Goal: Subscribe to service/newsletter

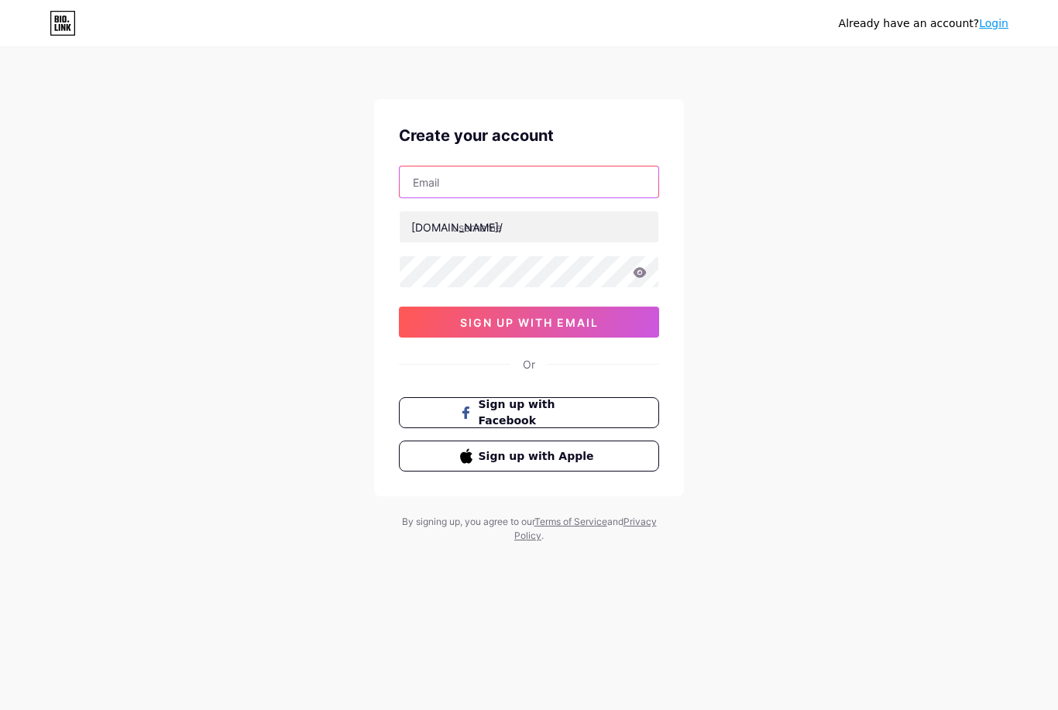
click at [517, 178] on input "text" at bounding box center [529, 182] width 259 height 31
type input "t"
type input "[EMAIL_ADDRESS][DOMAIN_NAME]"
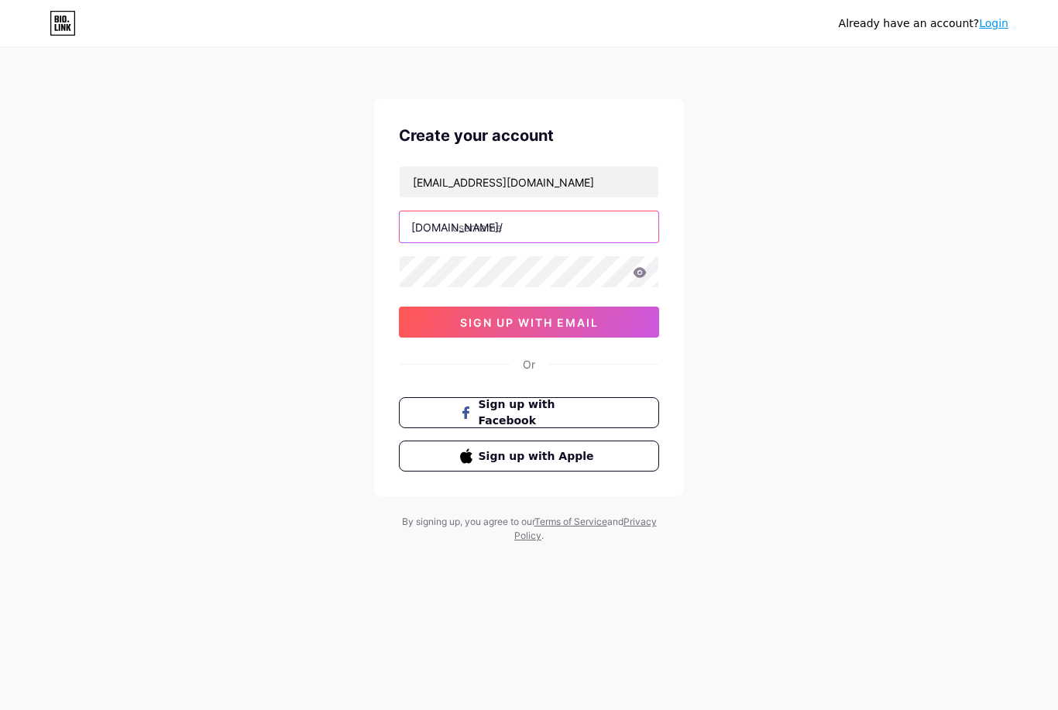
click at [517, 228] on input "text" at bounding box center [529, 226] width 259 height 31
type input "enchantedbooksnm"
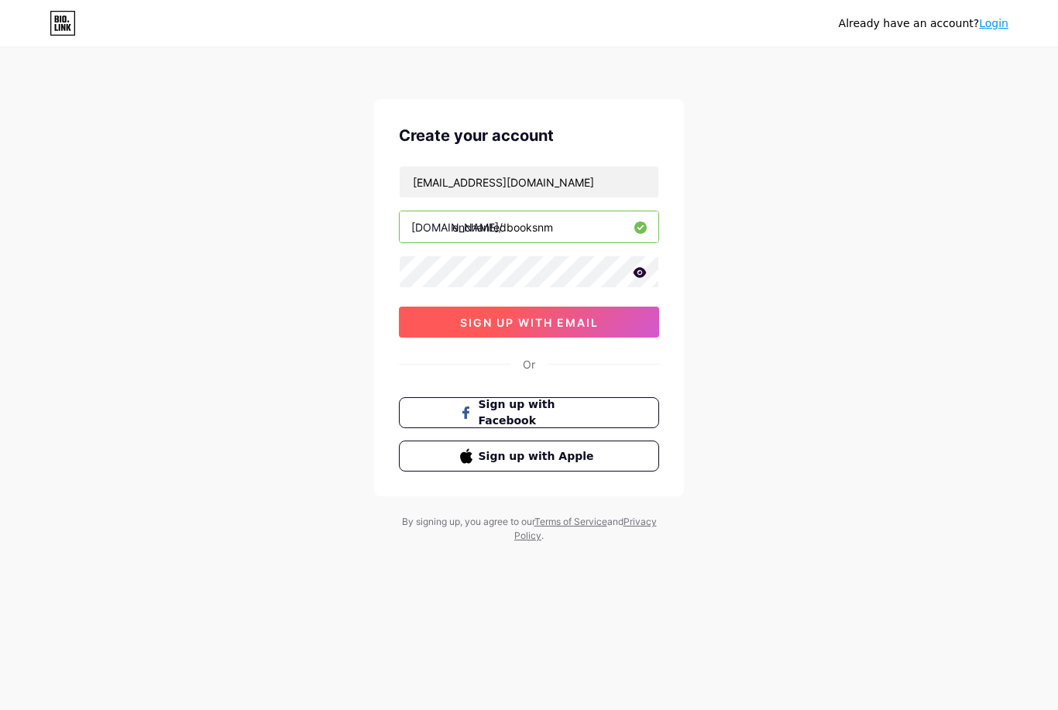
click at [555, 321] on span "sign up with email" at bounding box center [529, 322] width 139 height 13
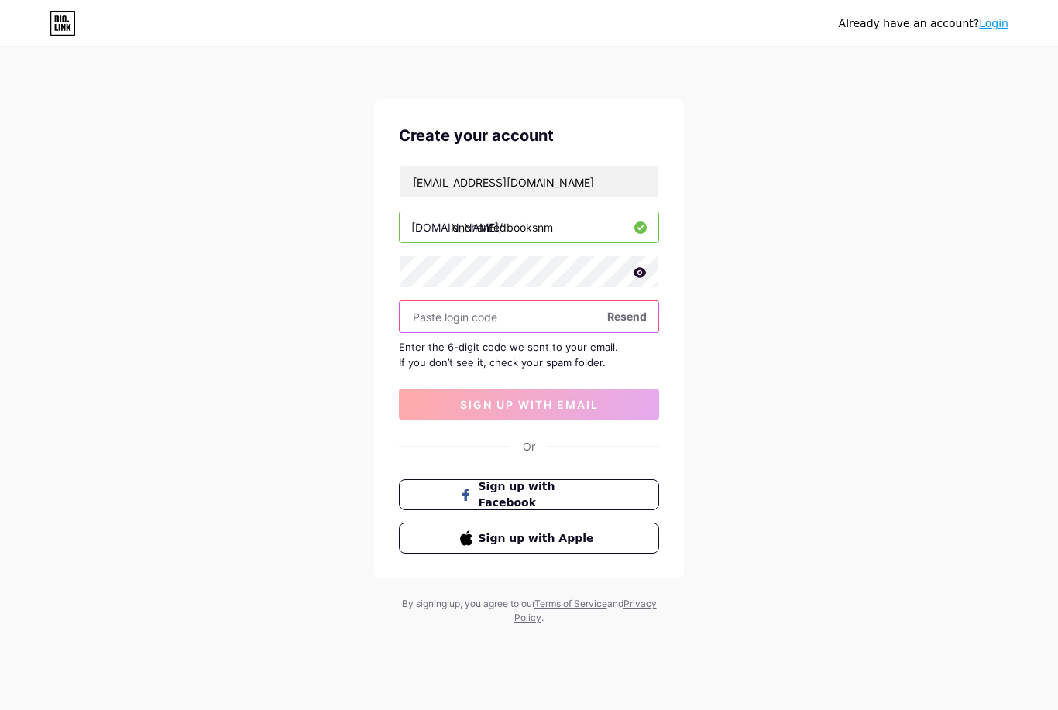
paste input "613685"
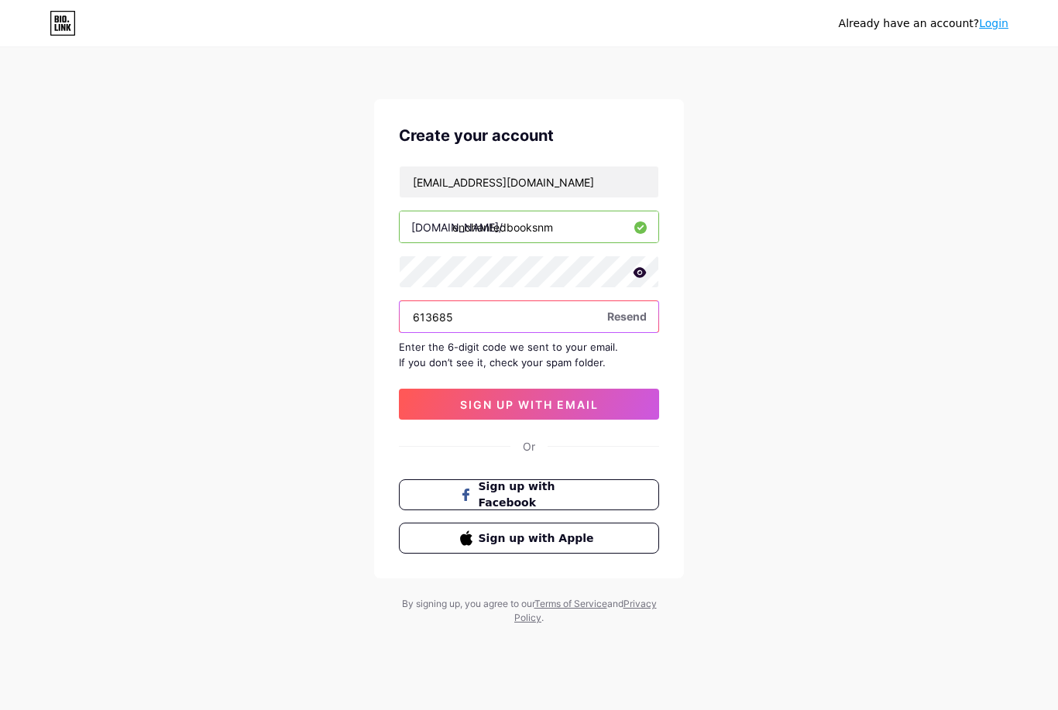
drag, startPoint x: 541, startPoint y: 311, endPoint x: 463, endPoint y: 320, distance: 78.7
click at [541, 311] on input "613685" at bounding box center [529, 316] width 259 height 31
type input "613685"
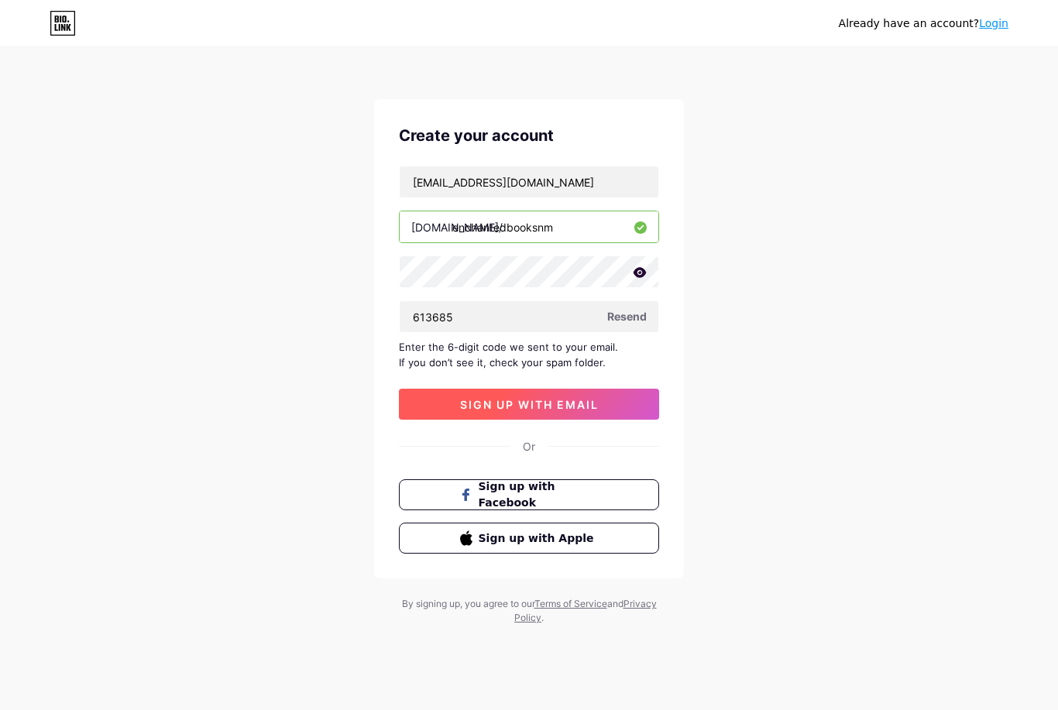
click at [563, 405] on span "sign up with email" at bounding box center [529, 404] width 139 height 13
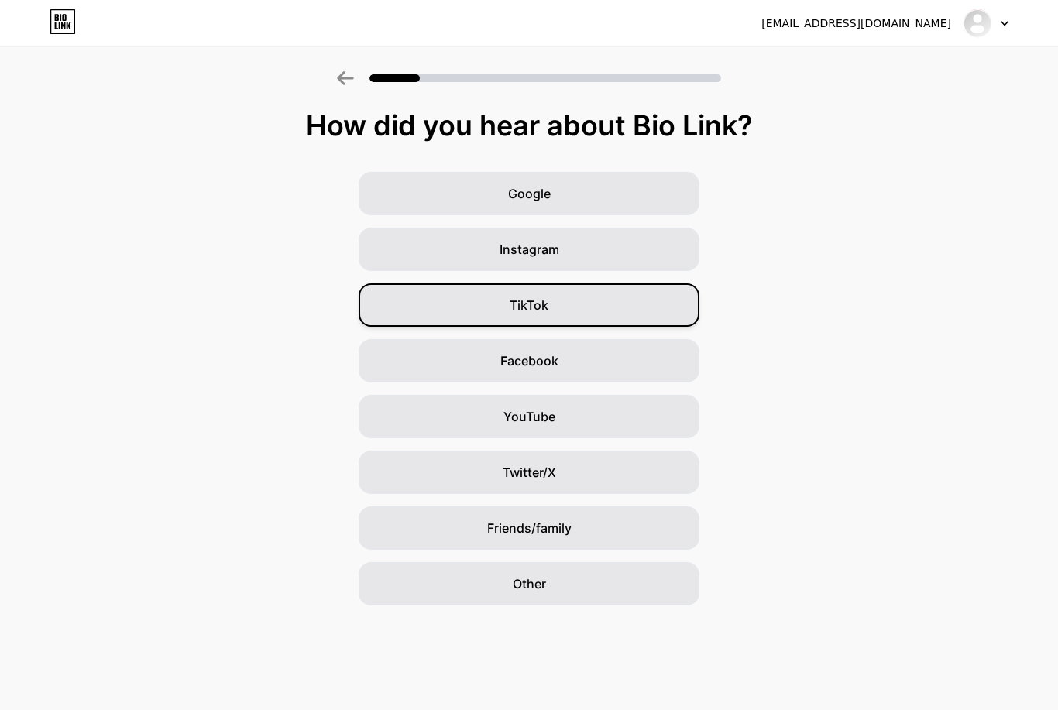
click at [633, 306] on div "TikTok" at bounding box center [529, 304] width 341 height 43
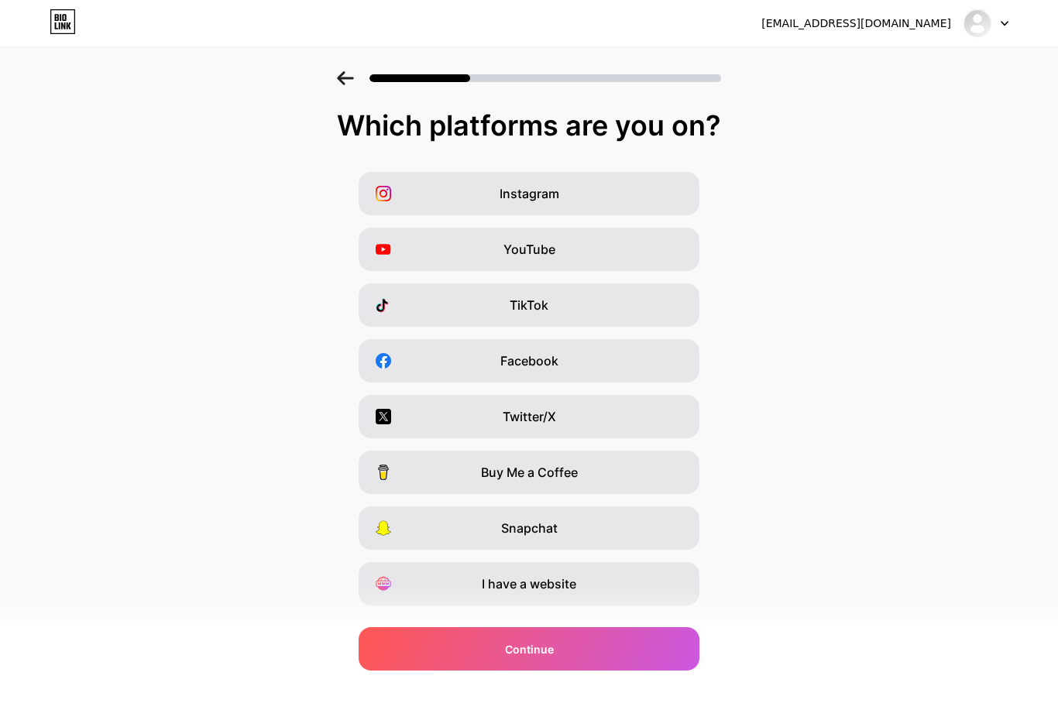
click at [342, 79] on icon at bounding box center [345, 78] width 16 height 14
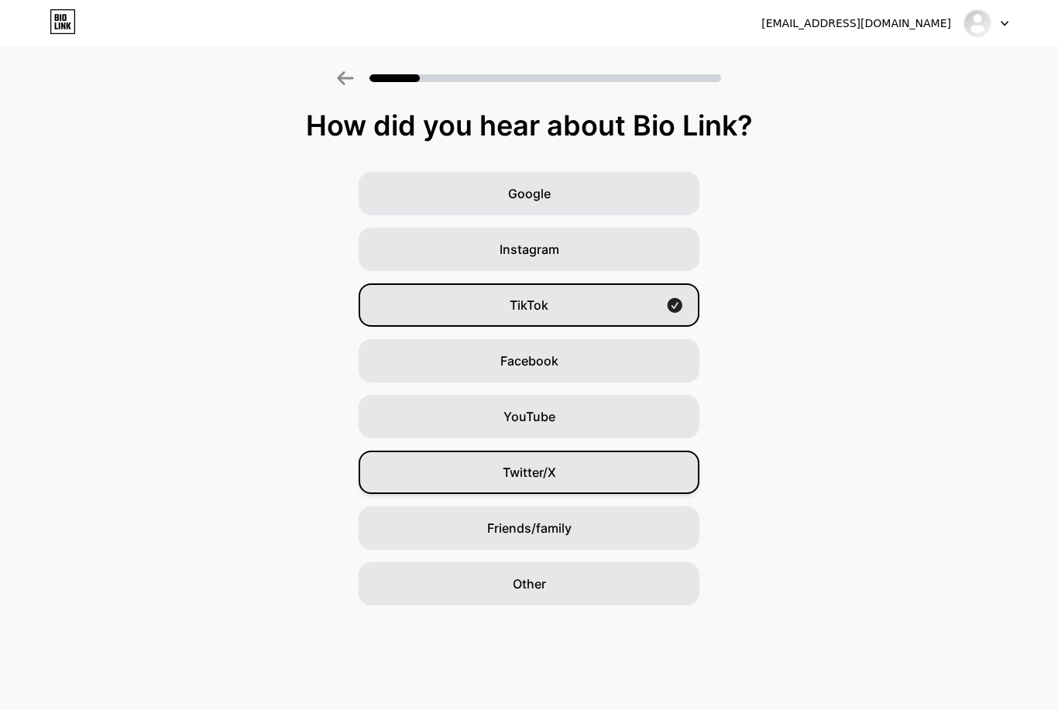
click at [541, 470] on span "Twitter/X" at bounding box center [529, 472] width 53 height 19
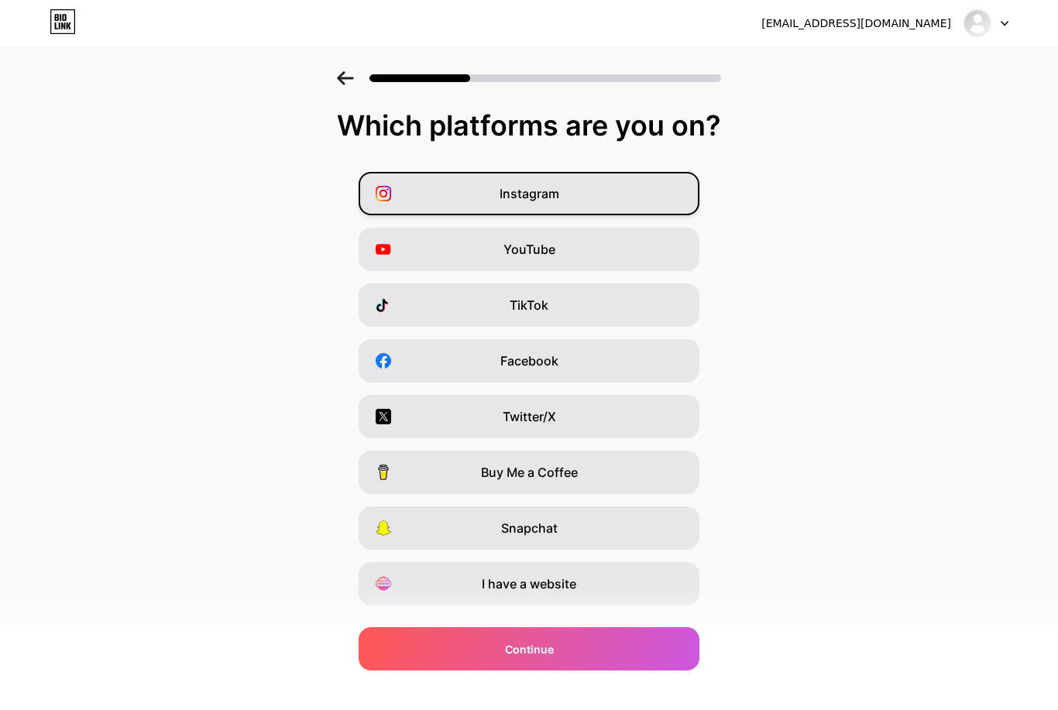
click at [603, 192] on div "Instagram" at bounding box center [529, 193] width 341 height 43
click at [594, 420] on div "Twitter/X" at bounding box center [529, 416] width 341 height 43
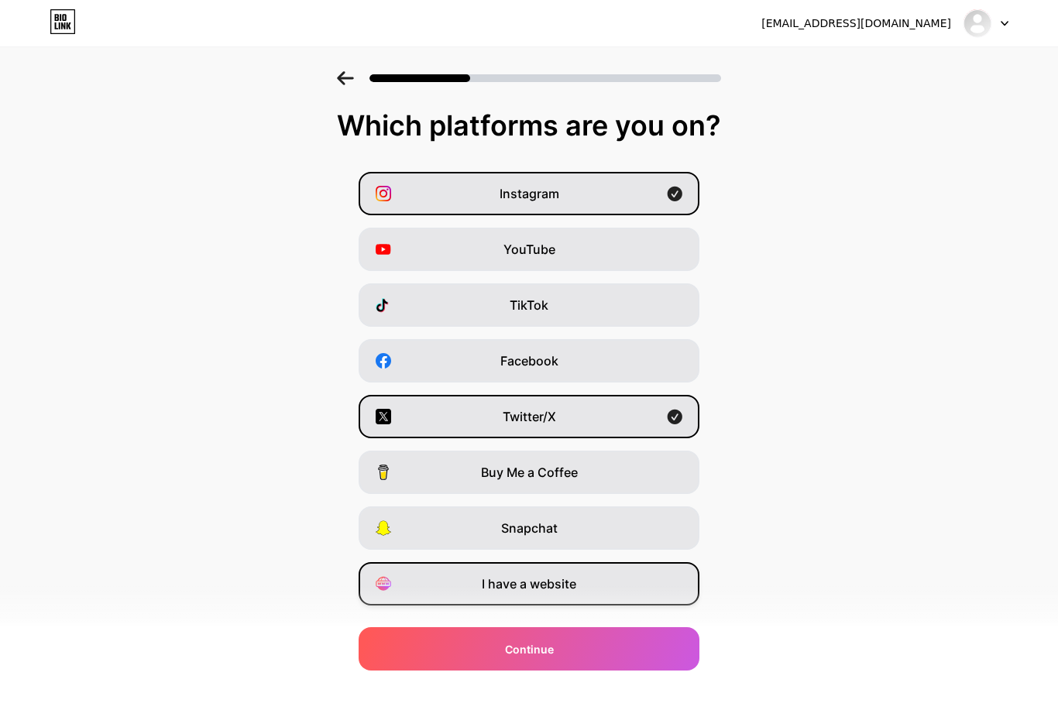
click at [571, 584] on span "I have a website" at bounding box center [529, 584] width 94 height 19
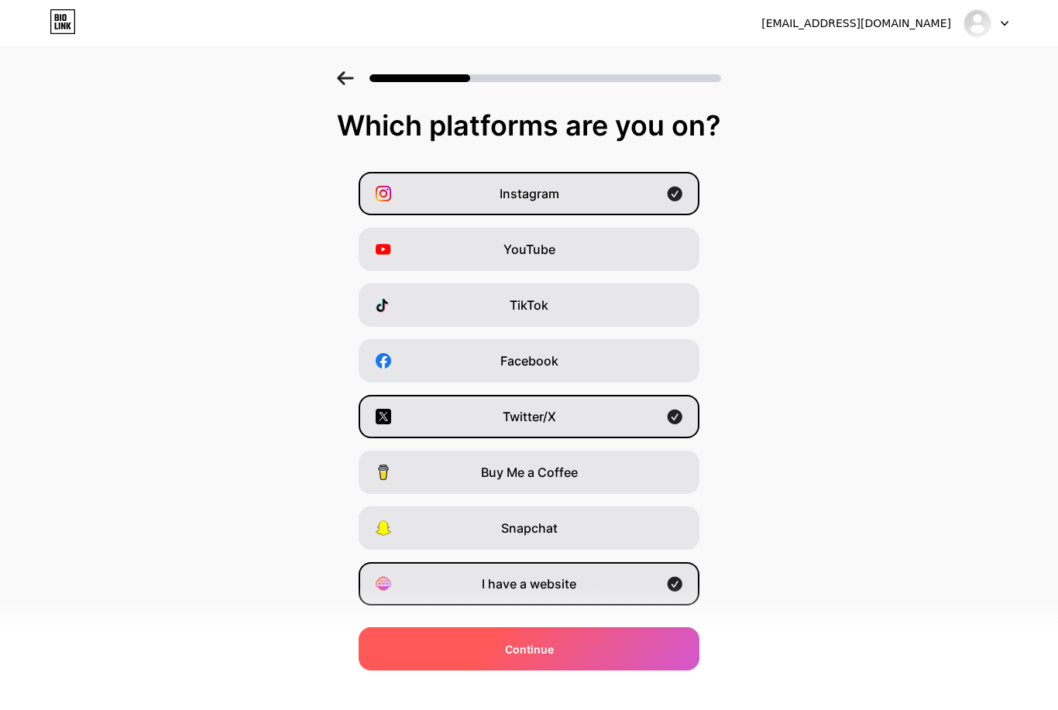
click at [580, 653] on div "Continue" at bounding box center [529, 648] width 341 height 43
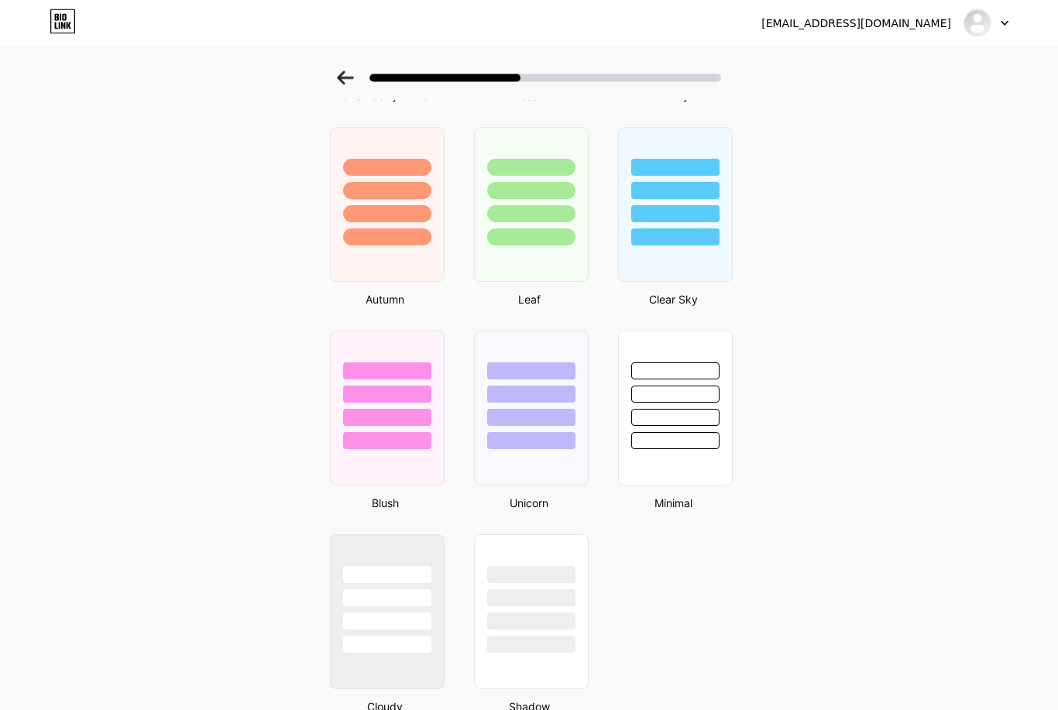
scroll to position [1068, 0]
click at [671, 198] on div at bounding box center [675, 190] width 91 height 18
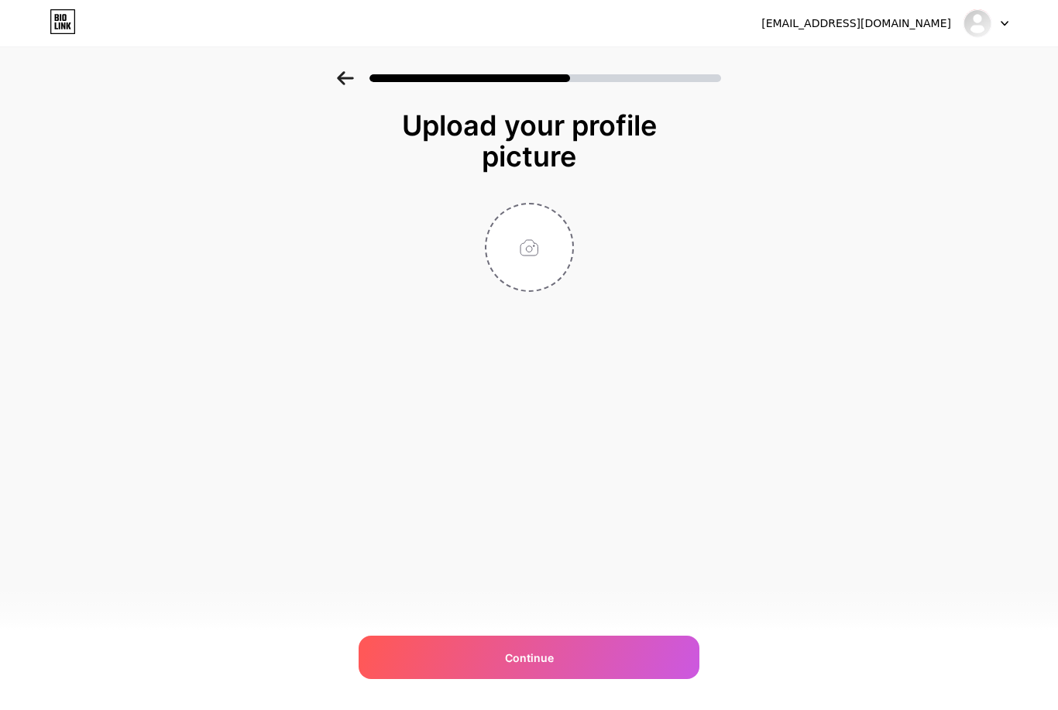
scroll to position [0, 0]
click at [529, 255] on input "file" at bounding box center [529, 247] width 86 height 86
type input "C:\fakepath\Enchanted Books Logos.png"
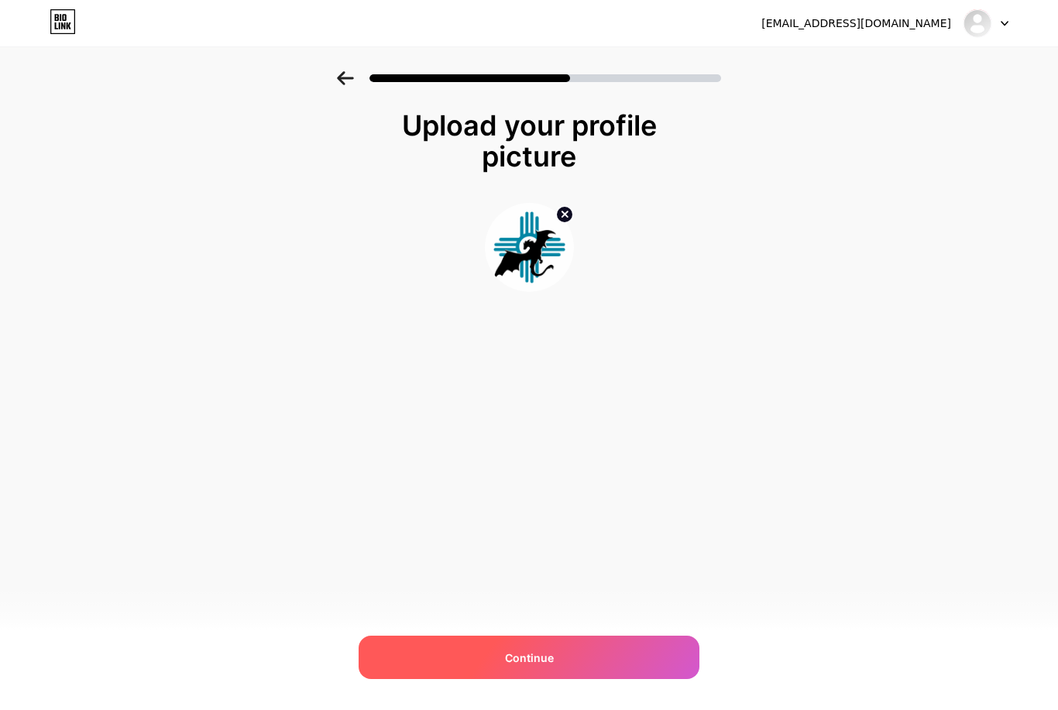
click at [541, 679] on div "Continue" at bounding box center [529, 657] width 341 height 43
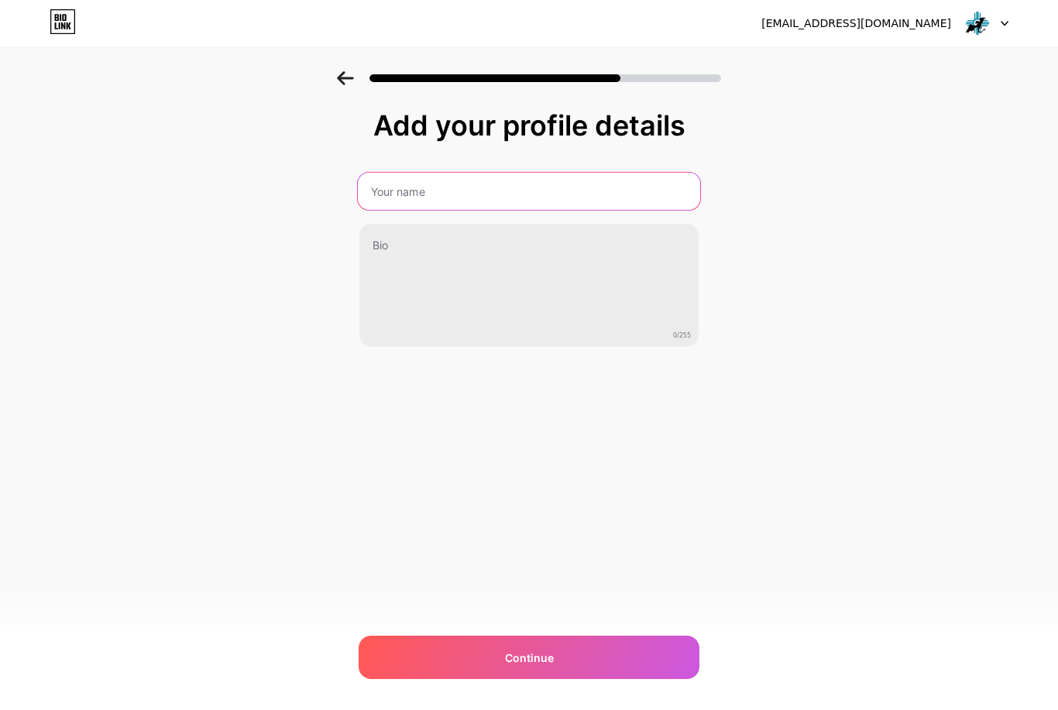
click at [506, 198] on input "text" at bounding box center [529, 191] width 342 height 37
type input "Enchanted Books @ The Block"
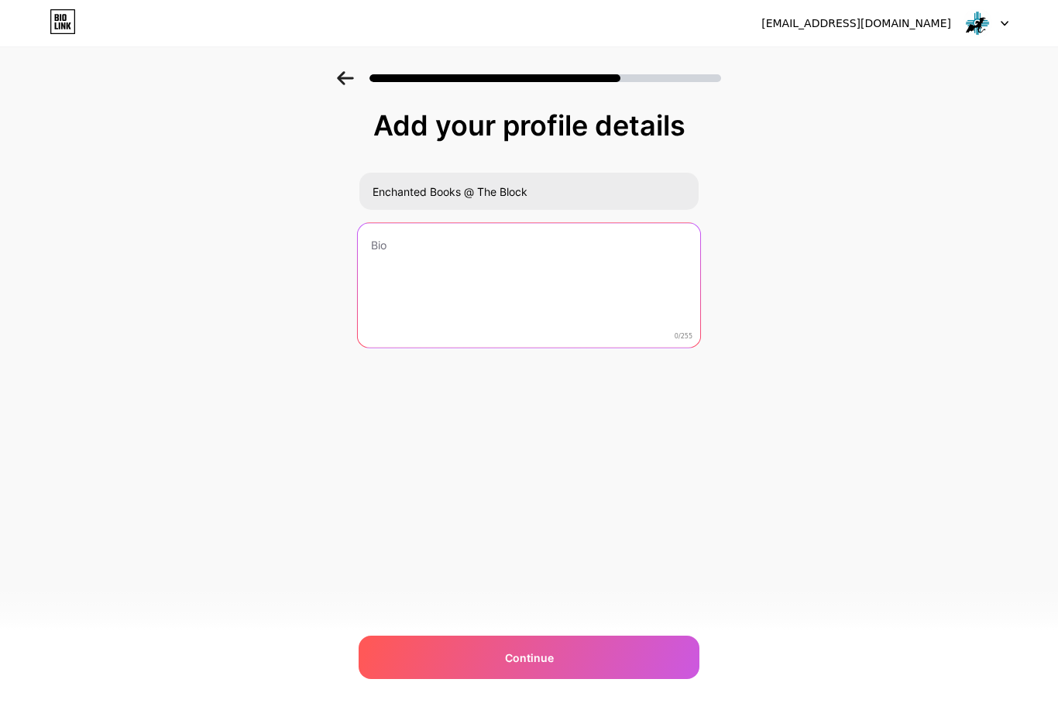
click at [494, 261] on textarea at bounding box center [529, 286] width 342 height 126
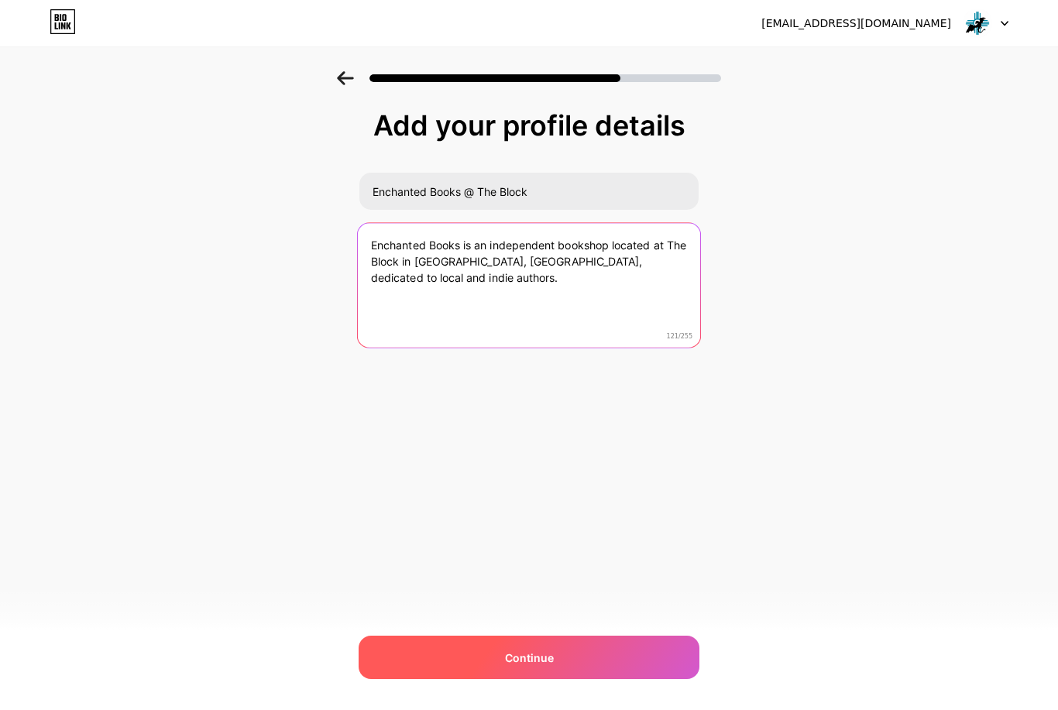
type textarea "Enchanted Books is an independent bookshop located at The Block in [GEOGRAPHIC_…"
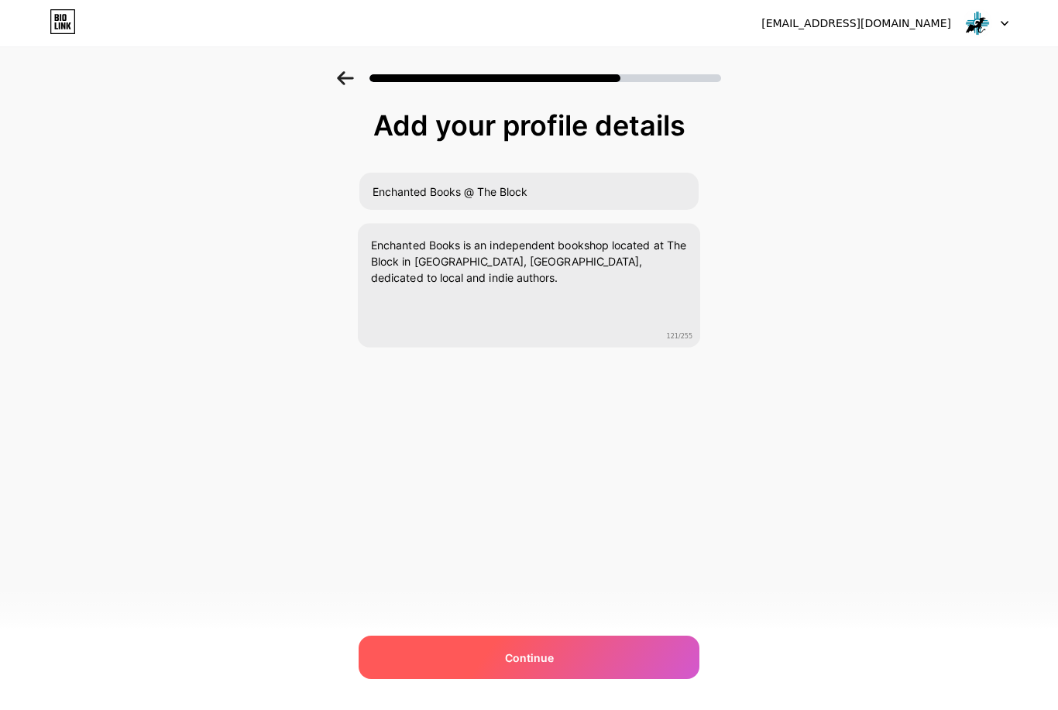
click at [661, 679] on div "Continue" at bounding box center [529, 657] width 341 height 43
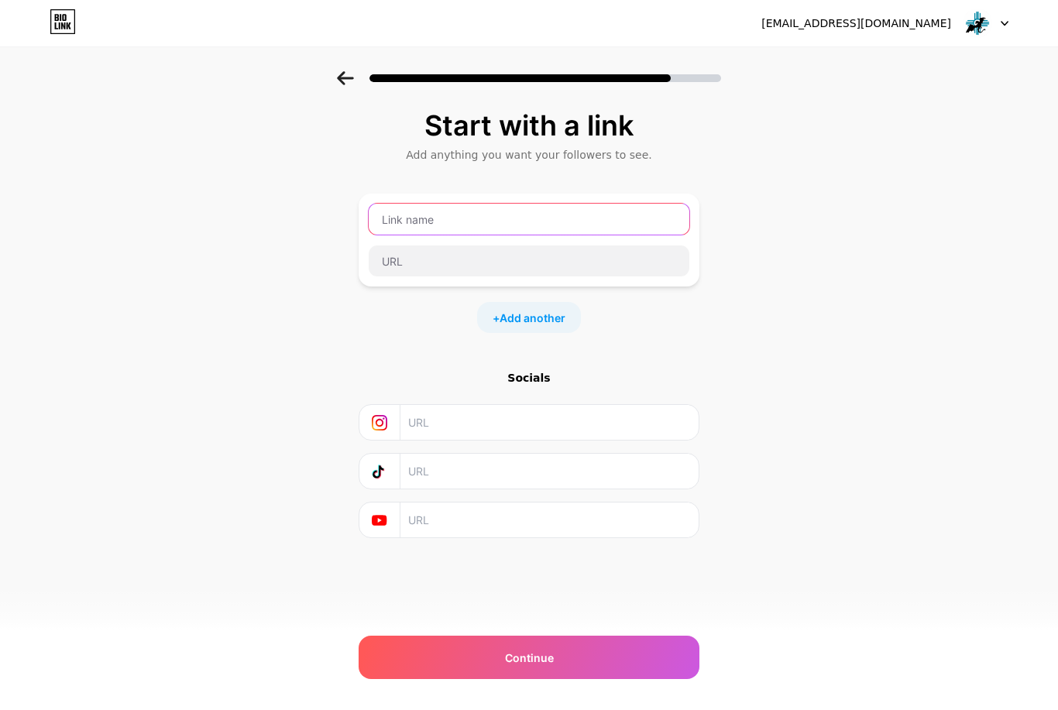
click at [479, 221] on input "text" at bounding box center [529, 219] width 321 height 31
type input "G"
type input "J"
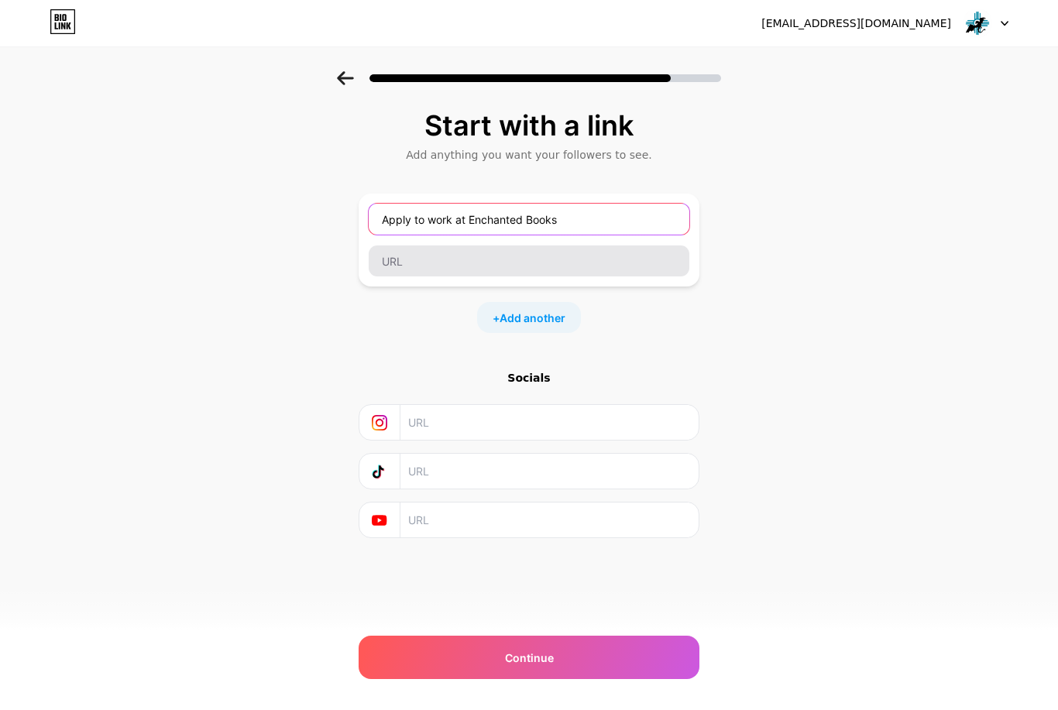
type input "Apply to work at Enchanted Books"
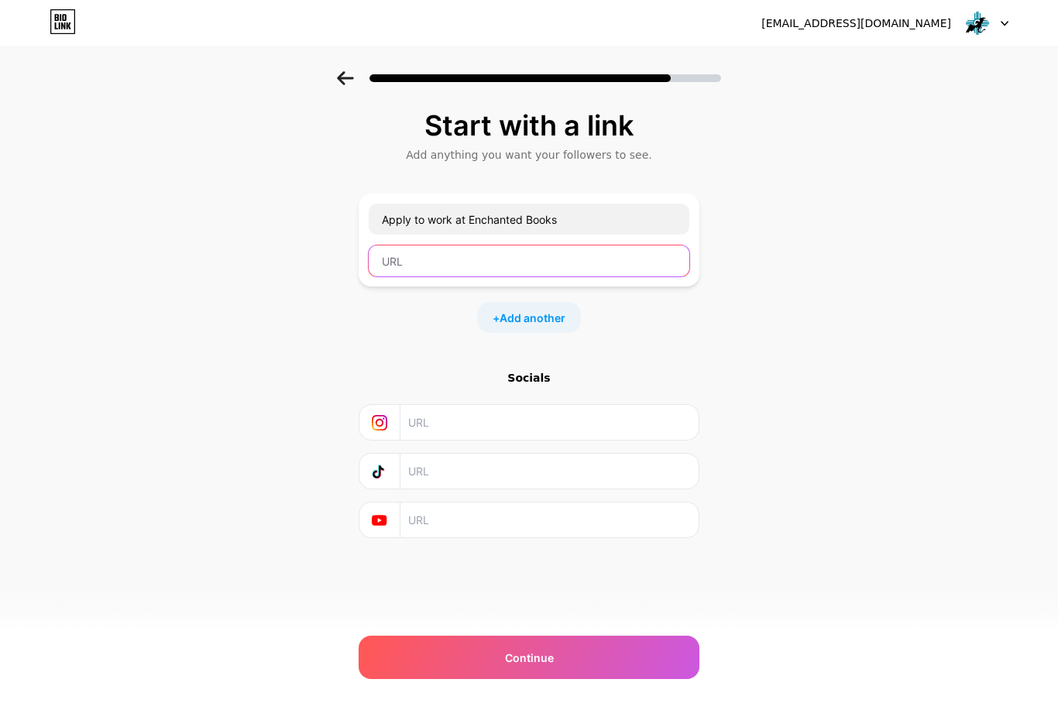
click at [563, 270] on input "text" at bounding box center [529, 261] width 321 height 31
paste input "[URL][DOMAIN_NAME]"
type input "[URL][DOMAIN_NAME]"
click at [711, 328] on div "Start with a link Add anything you want your followers to see. Apply to work at…" at bounding box center [529, 343] width 1058 height 544
click at [574, 432] on input "text" at bounding box center [548, 422] width 281 height 35
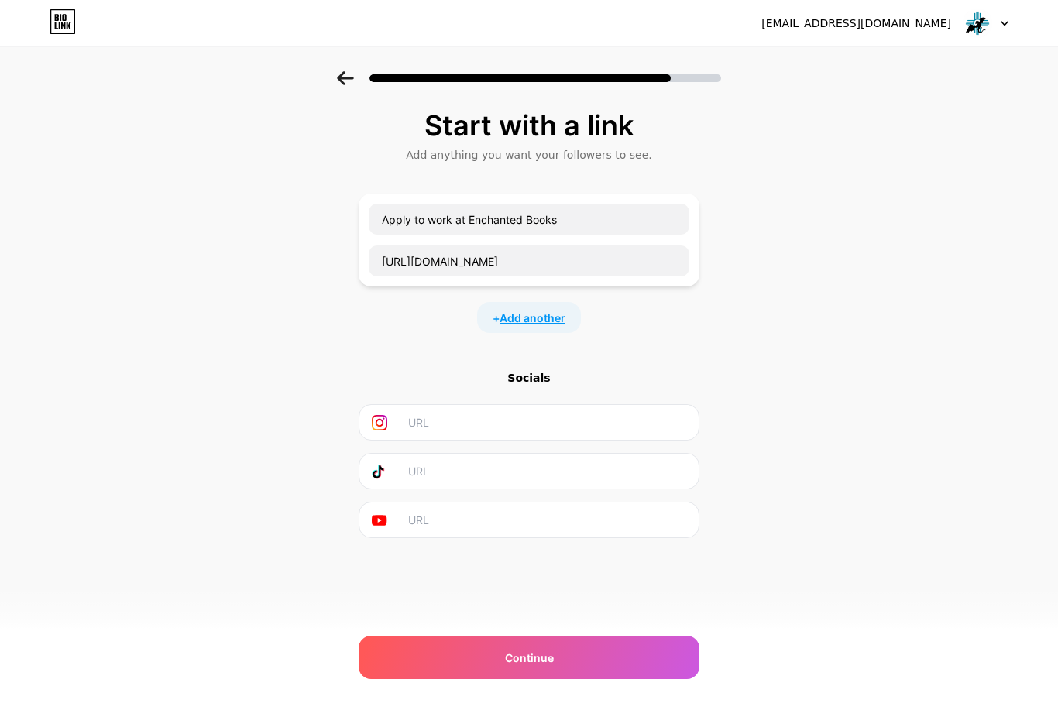
click at [544, 319] on span "Add another" at bounding box center [533, 318] width 66 height 16
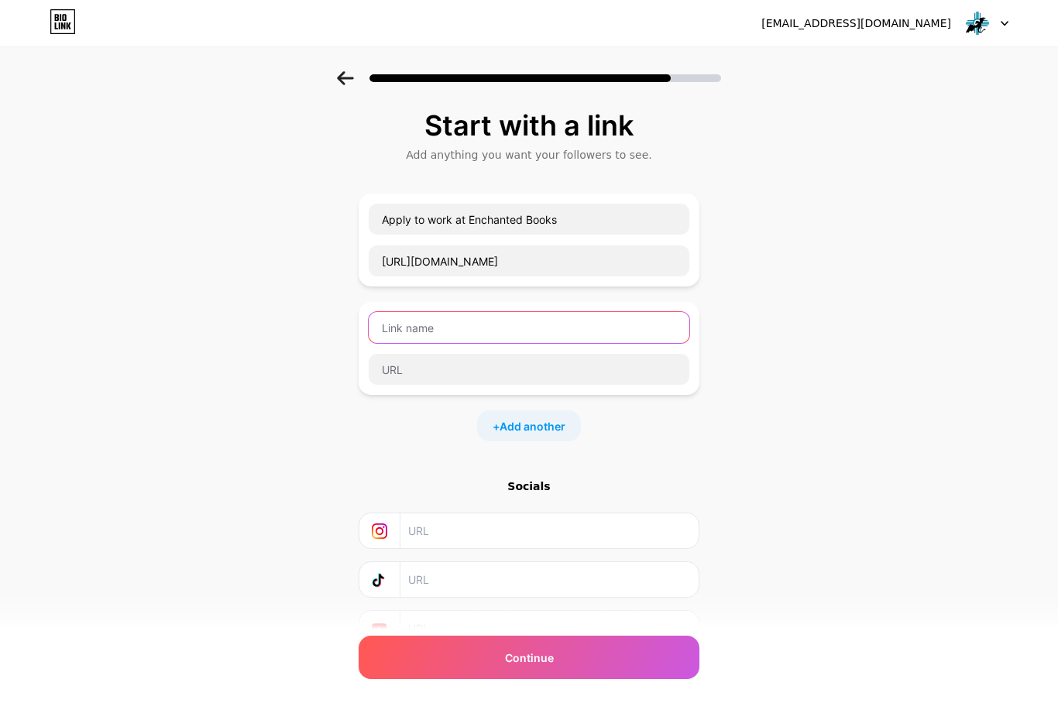
click at [516, 335] on input "text" at bounding box center [529, 327] width 321 height 31
type input "E"
type input "Buy our merchandise"
click at [555, 425] on span "Add another" at bounding box center [533, 426] width 66 height 16
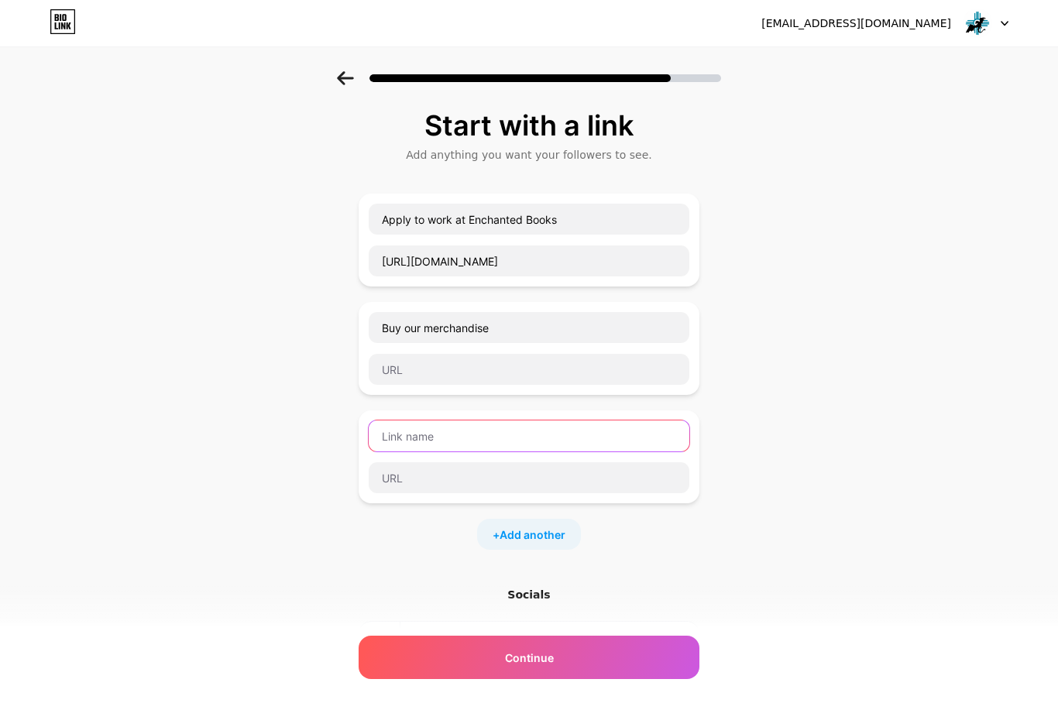
click at [527, 434] on input "text" at bounding box center [529, 436] width 321 height 31
type input "Join our newsletter"
click at [555, 548] on div "+ Add another" at bounding box center [529, 534] width 104 height 31
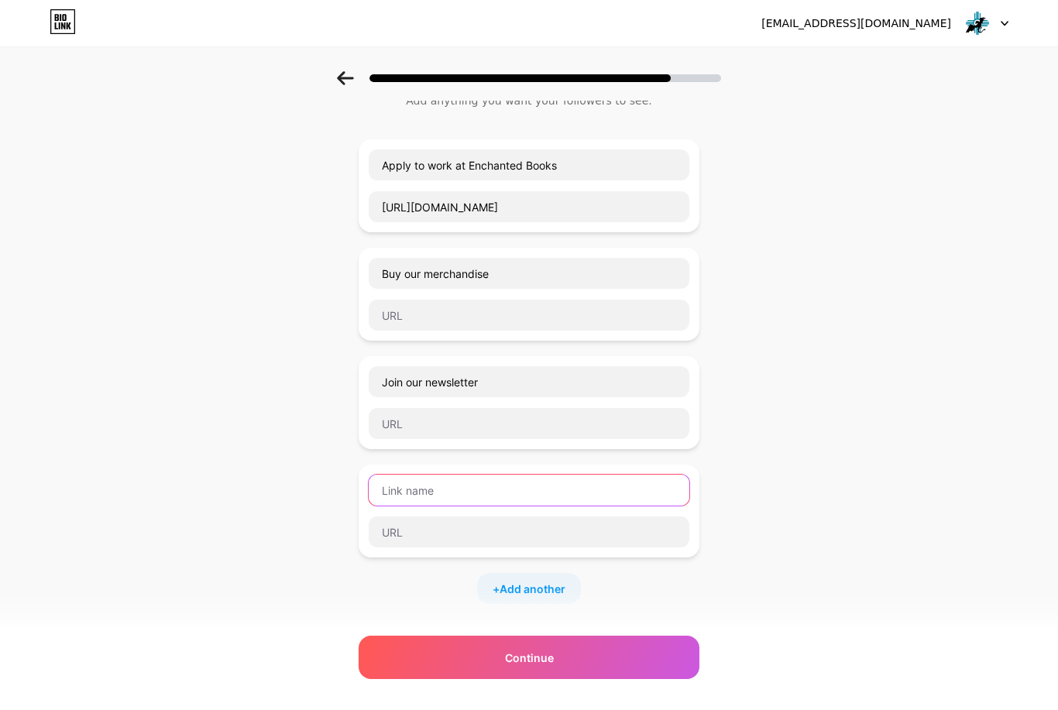
click at [530, 491] on input "text" at bounding box center [529, 490] width 321 height 31
type input "F"
click at [706, 516] on div "Start with a link Add anything you want your followers to see. Apply to work at…" at bounding box center [529, 453] width 1058 height 870
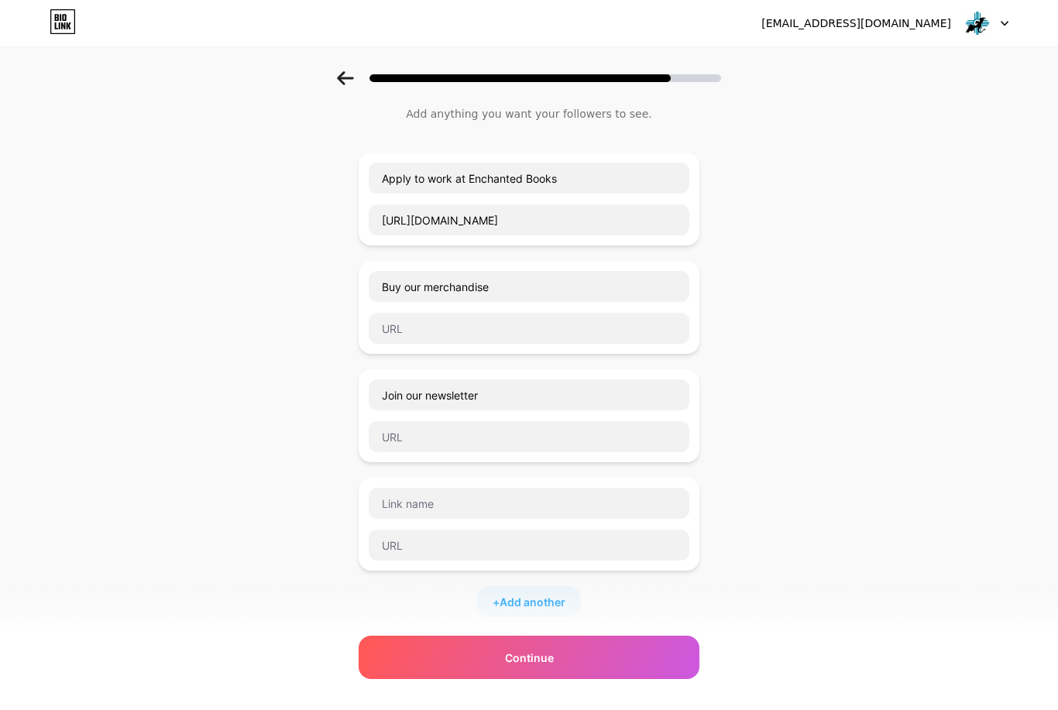
scroll to position [26, 0]
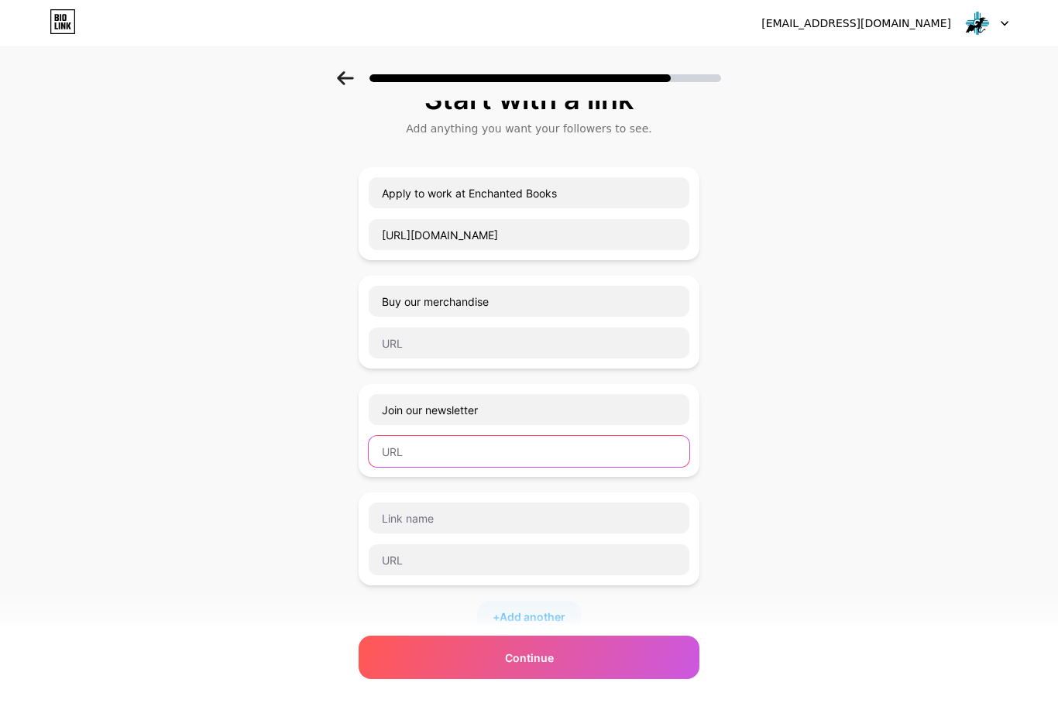
click at [519, 457] on input "text" at bounding box center [529, 451] width 321 height 31
paste input "[URL][DOMAIN_NAME]"
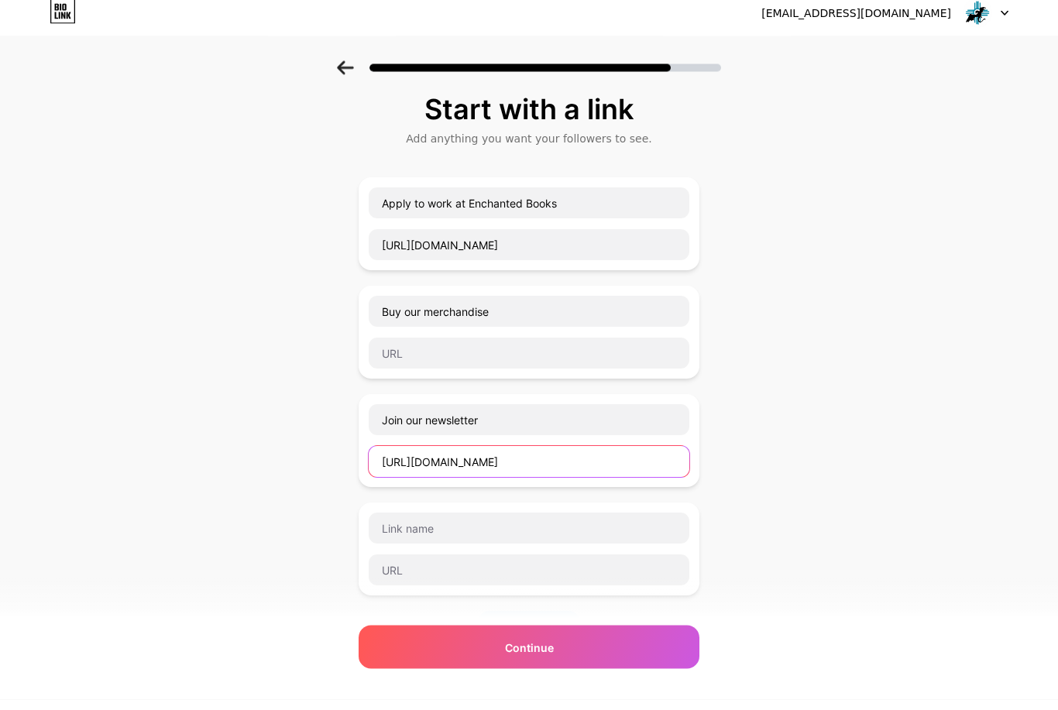
scroll to position [0, 0]
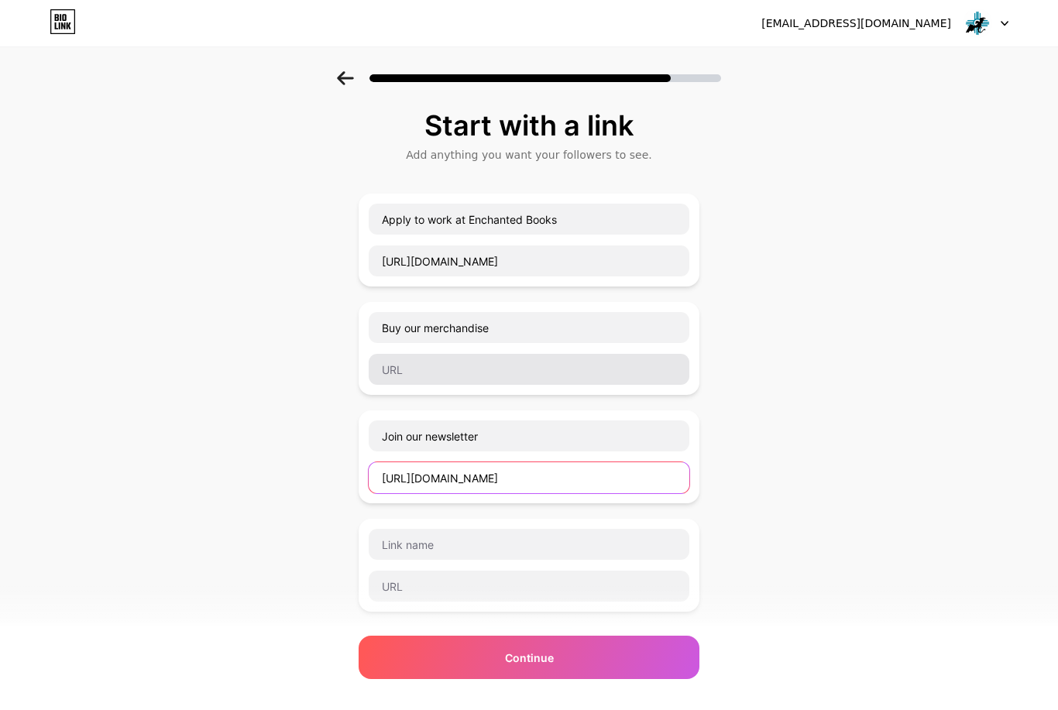
type input "[URL][DOMAIN_NAME]"
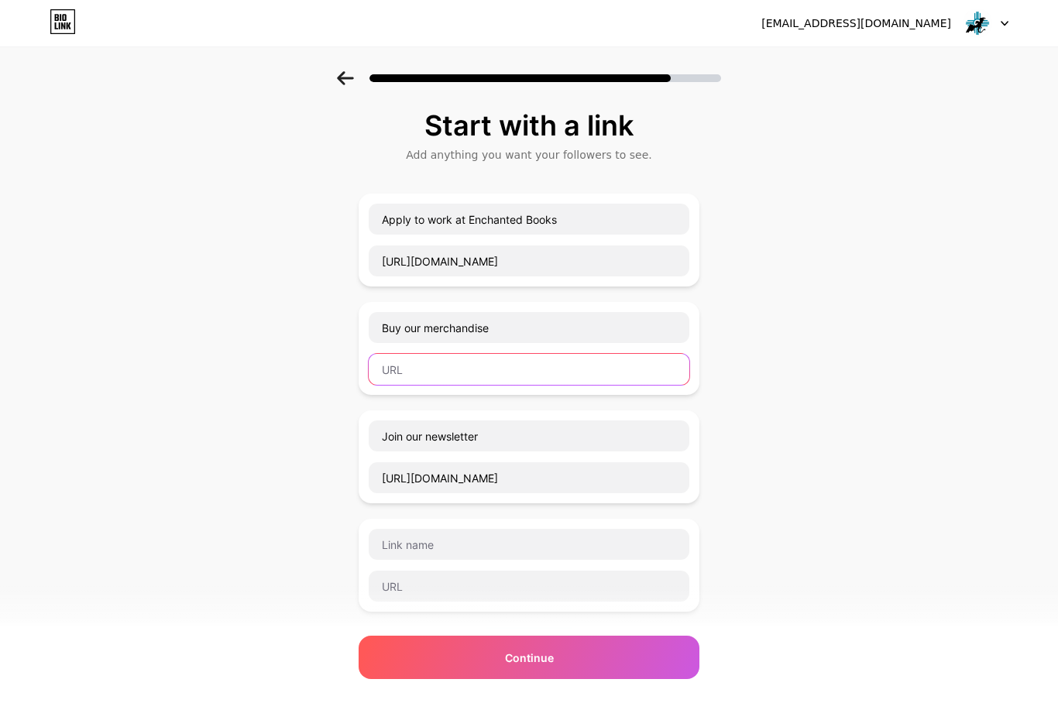
click at [482, 375] on input "text" at bounding box center [529, 369] width 321 height 31
paste input "[URL][DOMAIN_NAME]"
type input "[URL][DOMAIN_NAME]"
click at [828, 406] on div "Start with a link Add anything you want your followers to see. Apply to work at…" at bounding box center [529, 506] width 1058 height 870
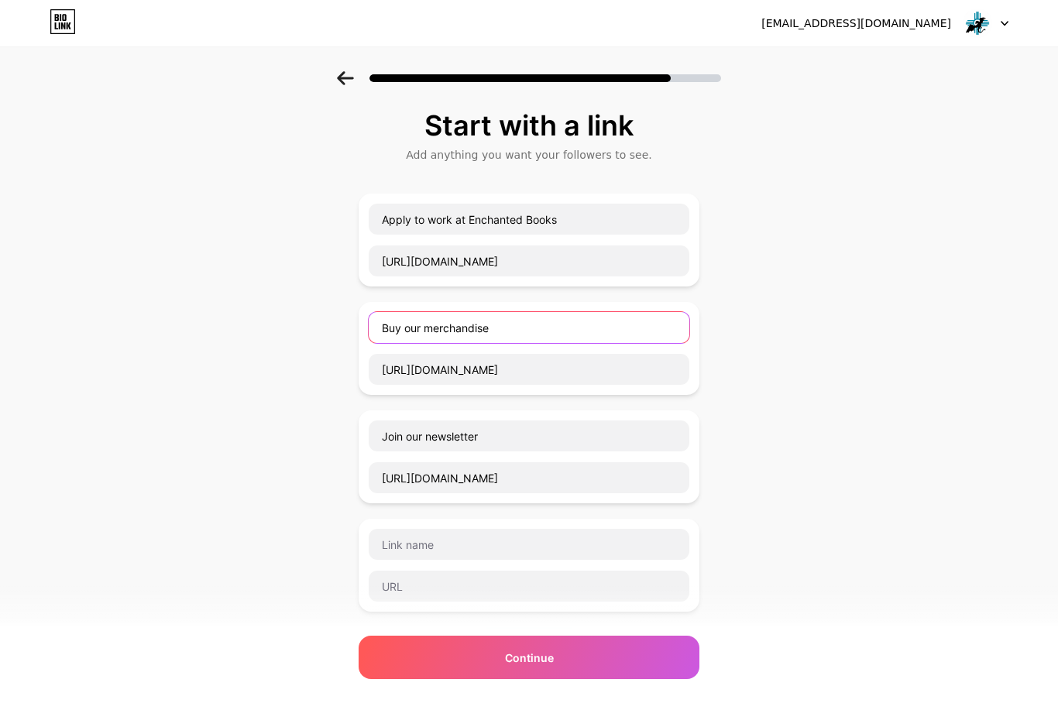
click at [400, 330] on input "Buy our merchandise" at bounding box center [529, 327] width 321 height 31
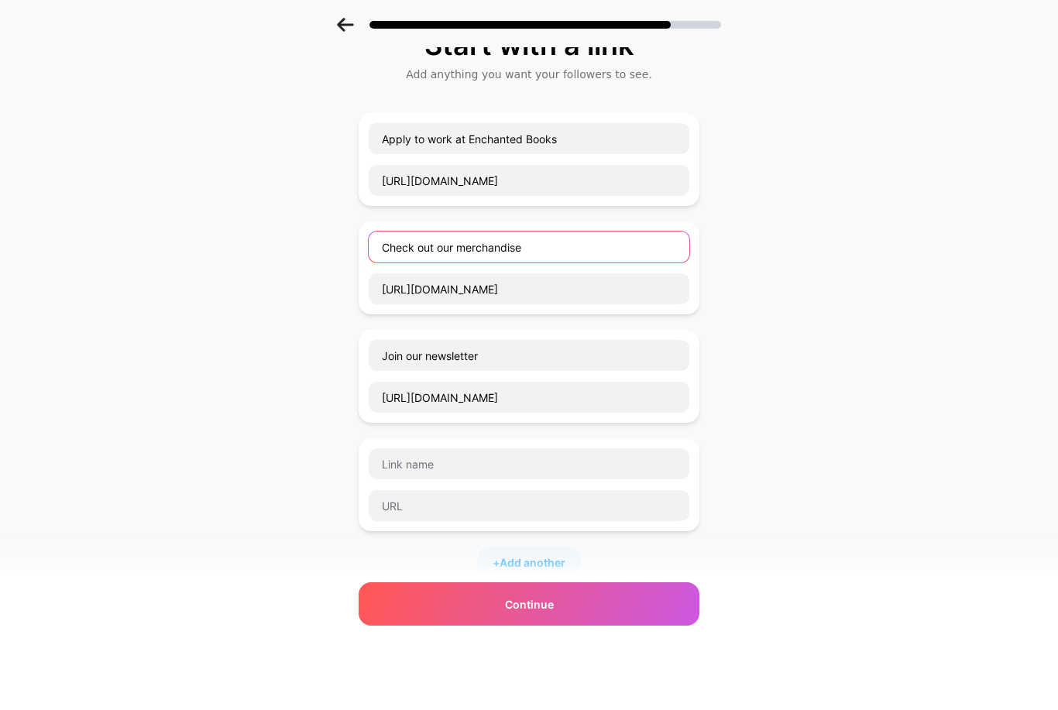
scroll to position [29, 0]
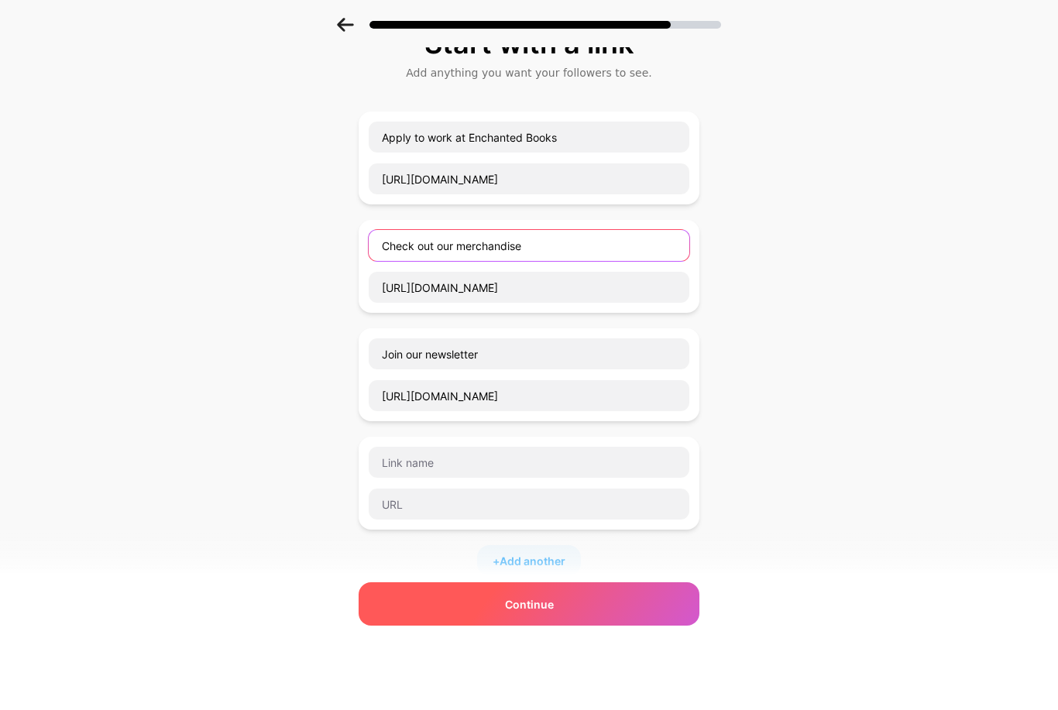
type input "Check out our merchandise"
click at [576, 639] on div "Continue" at bounding box center [529, 657] width 341 height 43
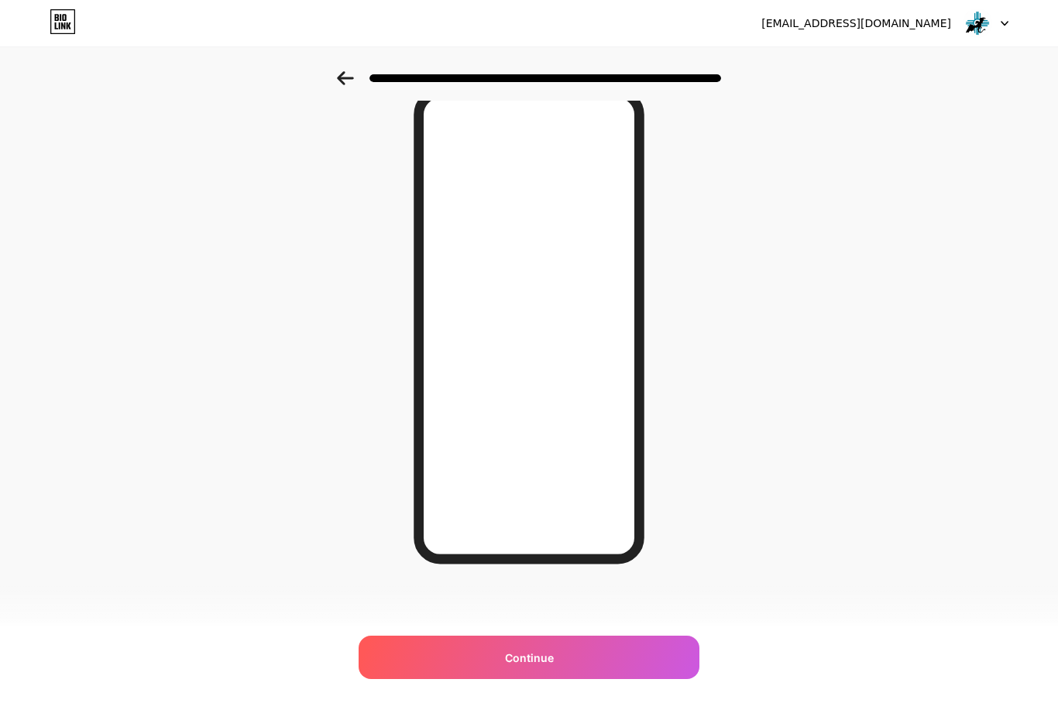
scroll to position [18, 0]
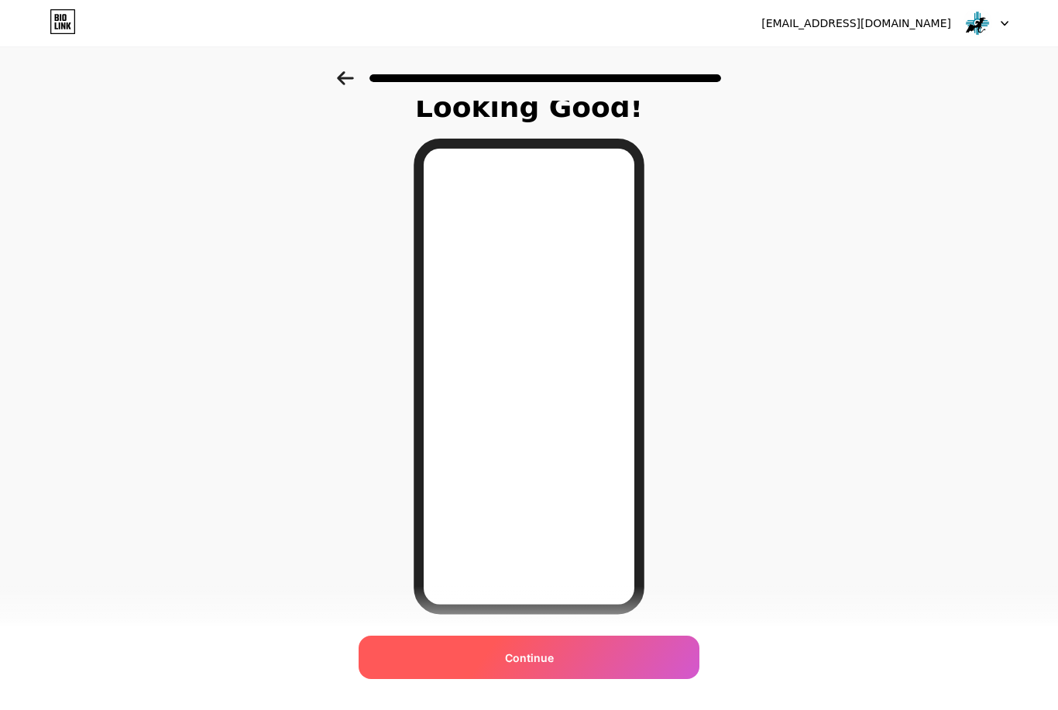
click at [575, 679] on div "Continue" at bounding box center [529, 657] width 341 height 43
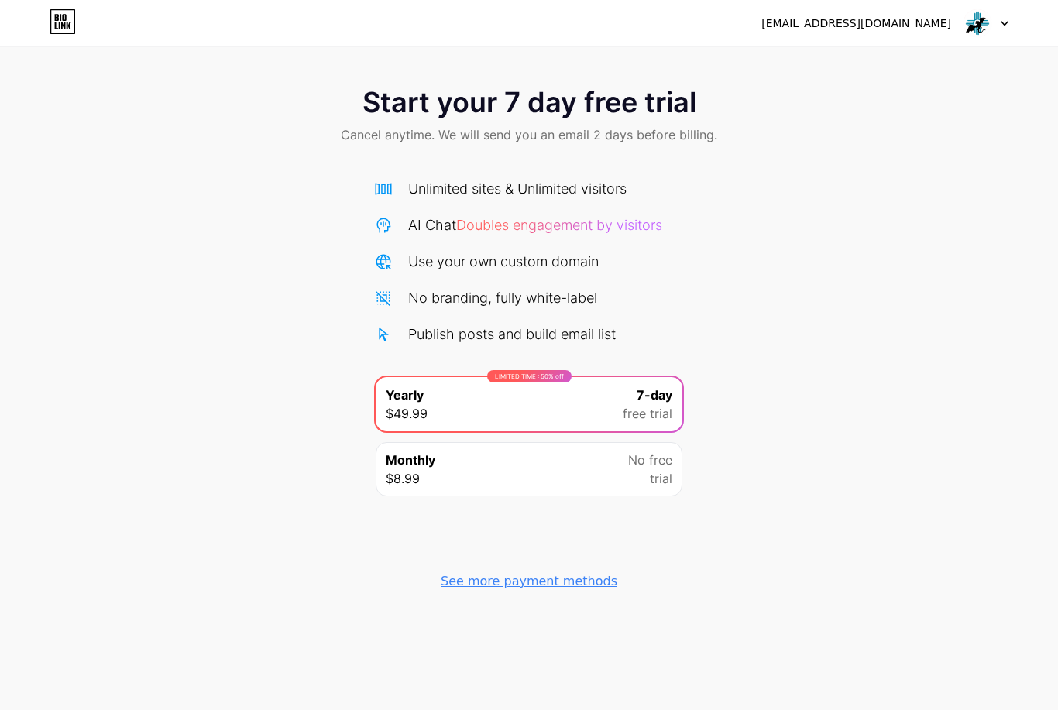
click at [583, 583] on div "See more payment methods" at bounding box center [529, 581] width 177 height 19
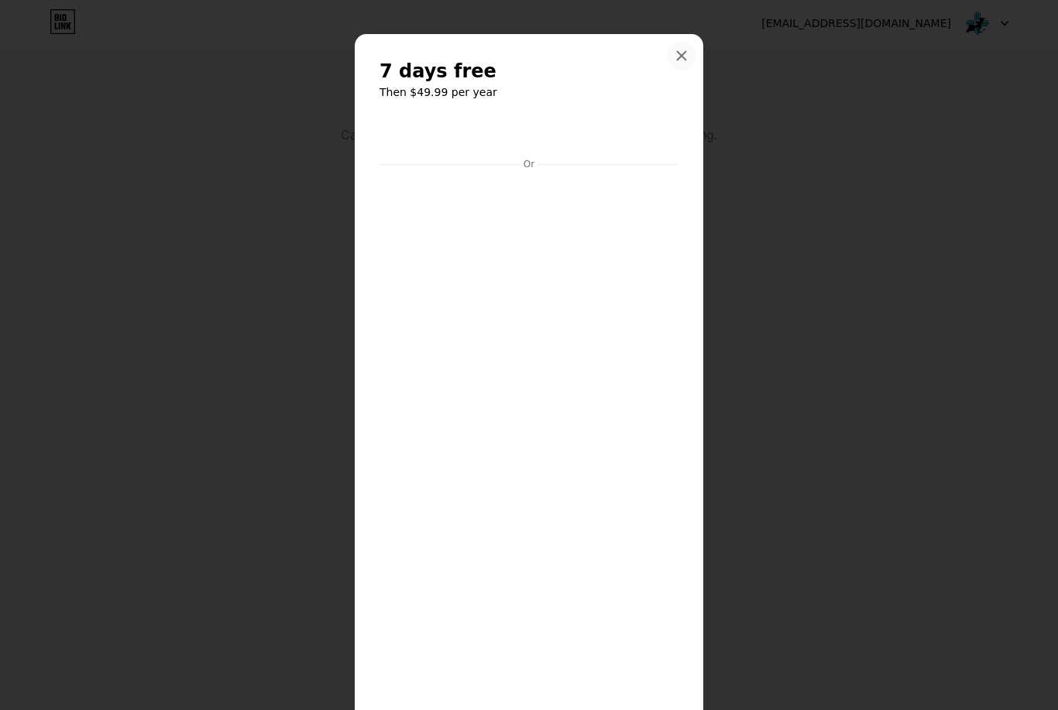
click at [680, 60] on icon at bounding box center [681, 56] width 12 height 12
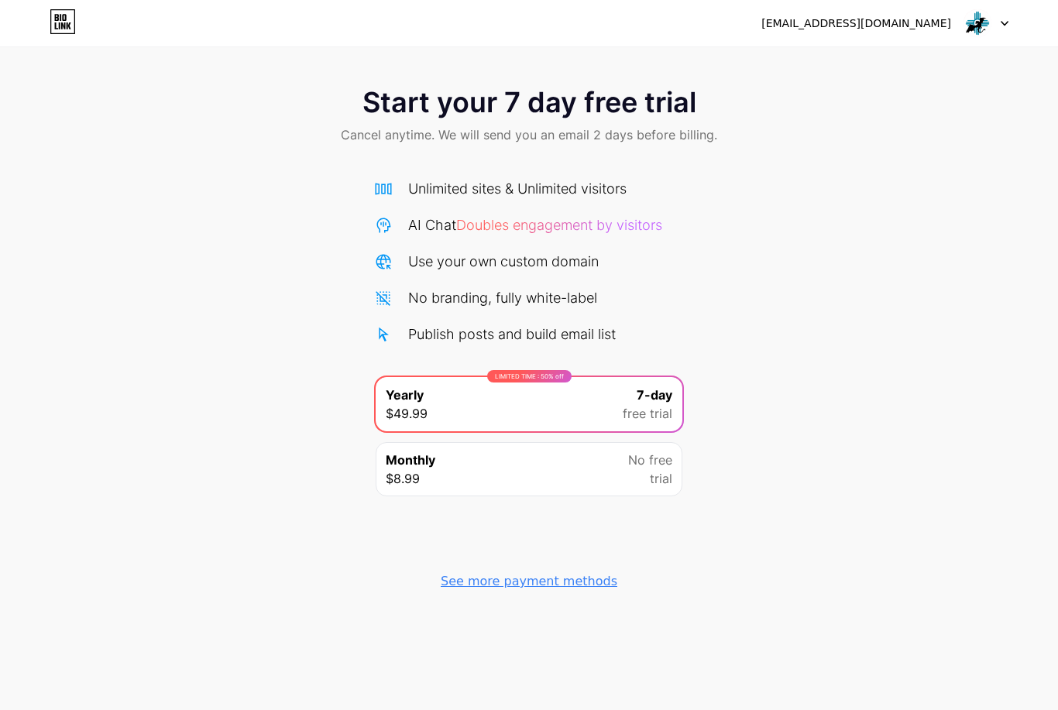
click at [978, 28] on img at bounding box center [977, 23] width 29 height 29
click at [1001, 24] on icon at bounding box center [1005, 23] width 8 height 5
click at [660, 451] on span "No free" at bounding box center [650, 460] width 44 height 19
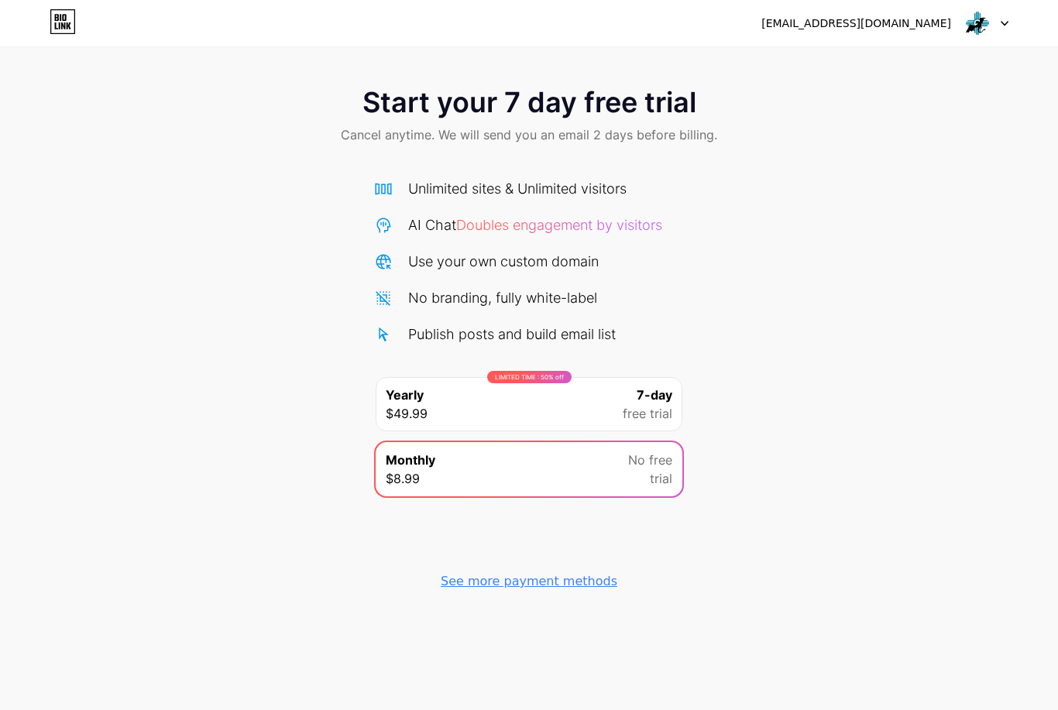
click at [630, 404] on span "free trial" at bounding box center [648, 413] width 50 height 19
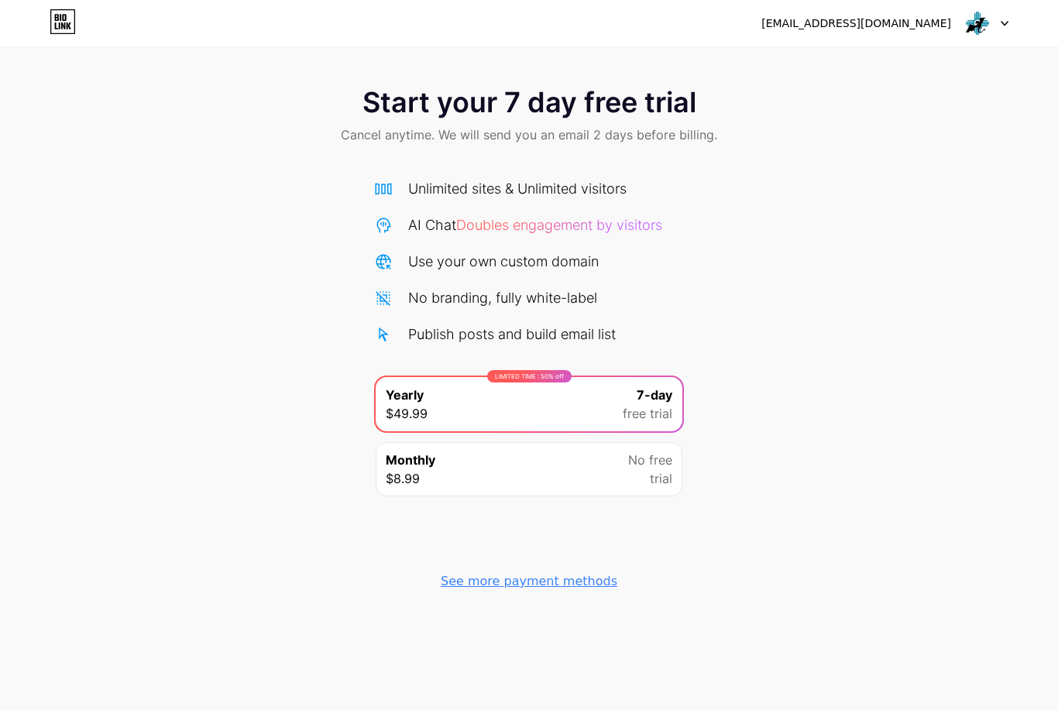
scroll to position [0, 0]
click at [1004, 28] on div at bounding box center [985, 23] width 45 height 28
click at [633, 469] on div "No free trial" at bounding box center [650, 469] width 44 height 37
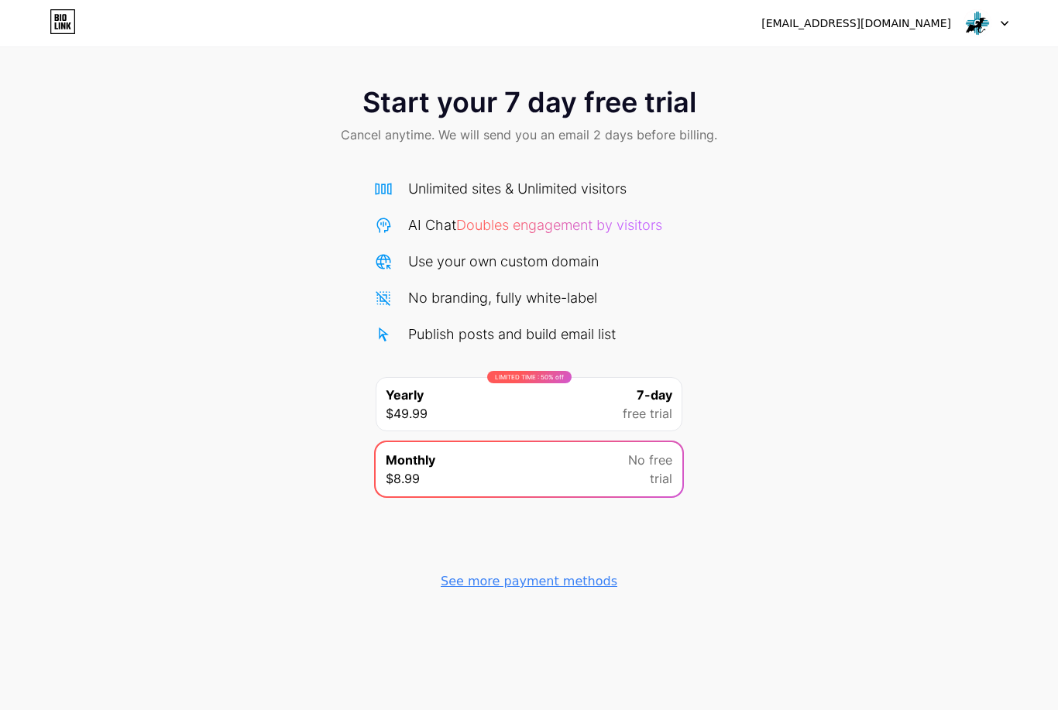
click at [621, 425] on div "LIMITED TIME : 50% off Yearly $49.99 7-day free trial" at bounding box center [529, 404] width 307 height 54
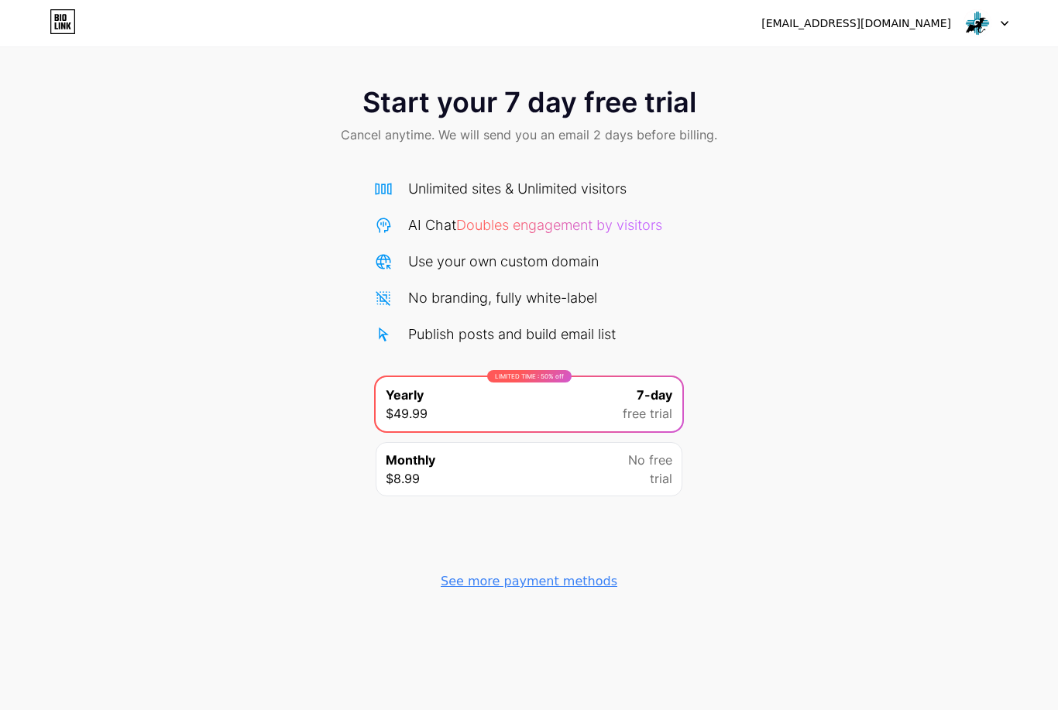
click at [523, 586] on div "See more payment methods" at bounding box center [529, 581] width 177 height 19
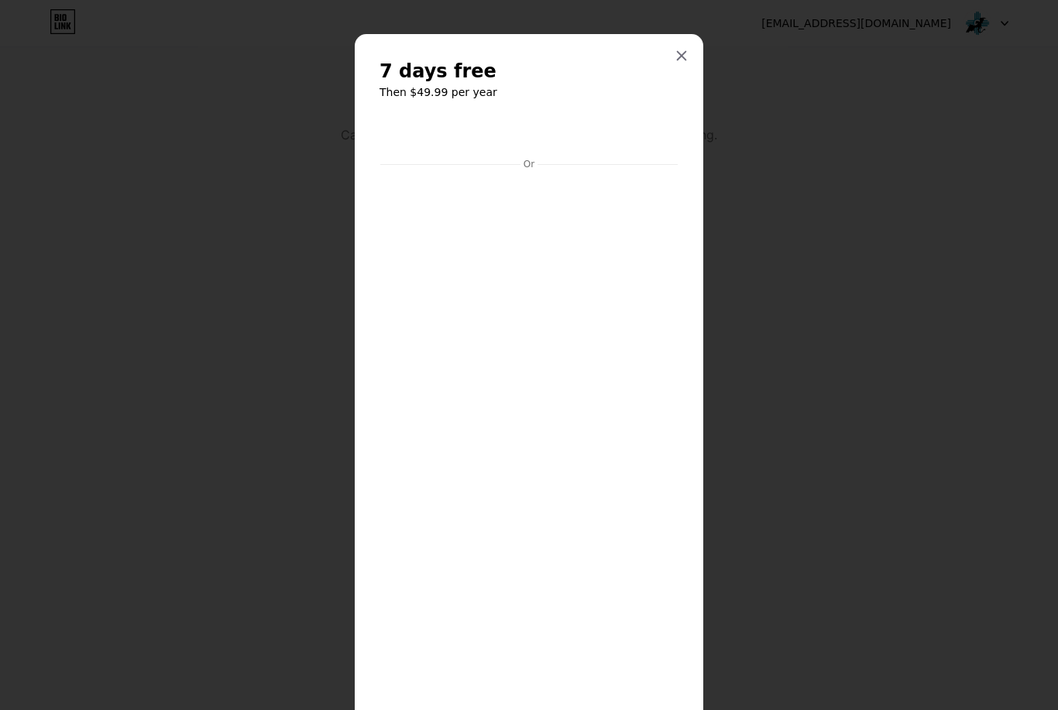
click at [683, 58] on icon at bounding box center [682, 56] width 9 height 9
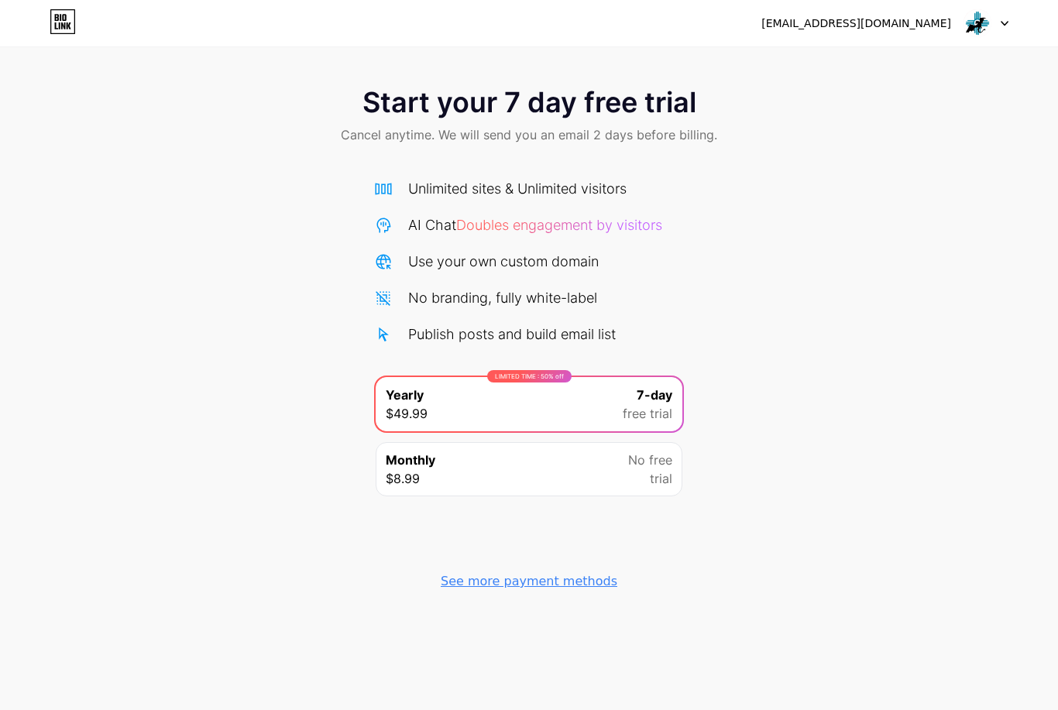
click at [1001, 26] on div at bounding box center [985, 23] width 45 height 28
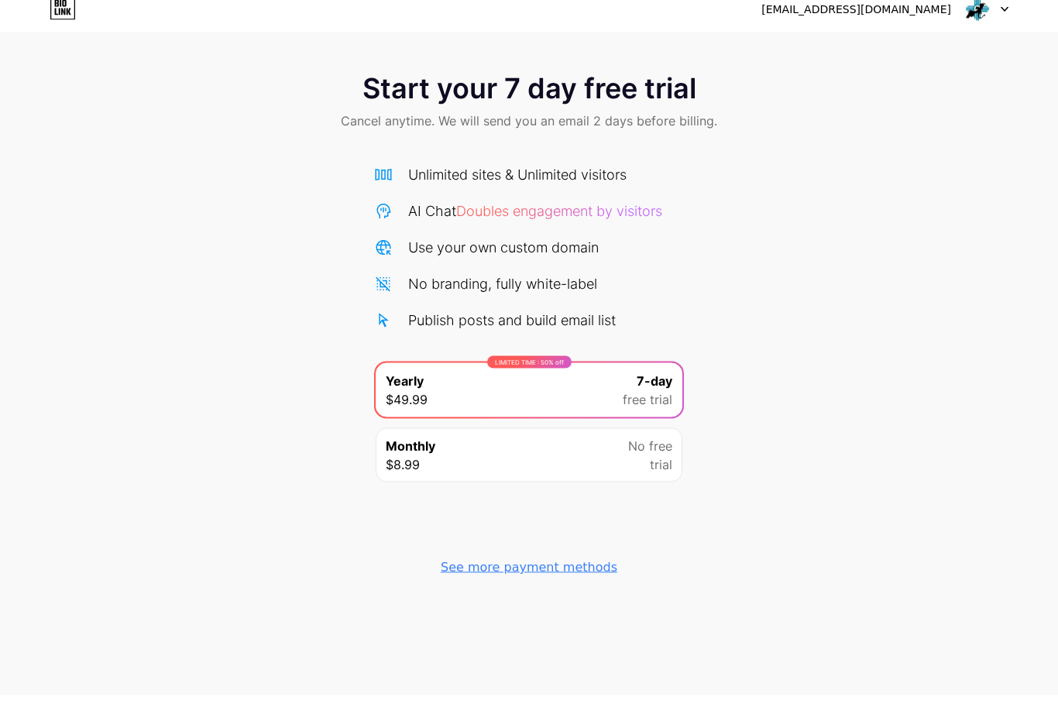
scroll to position [50, 0]
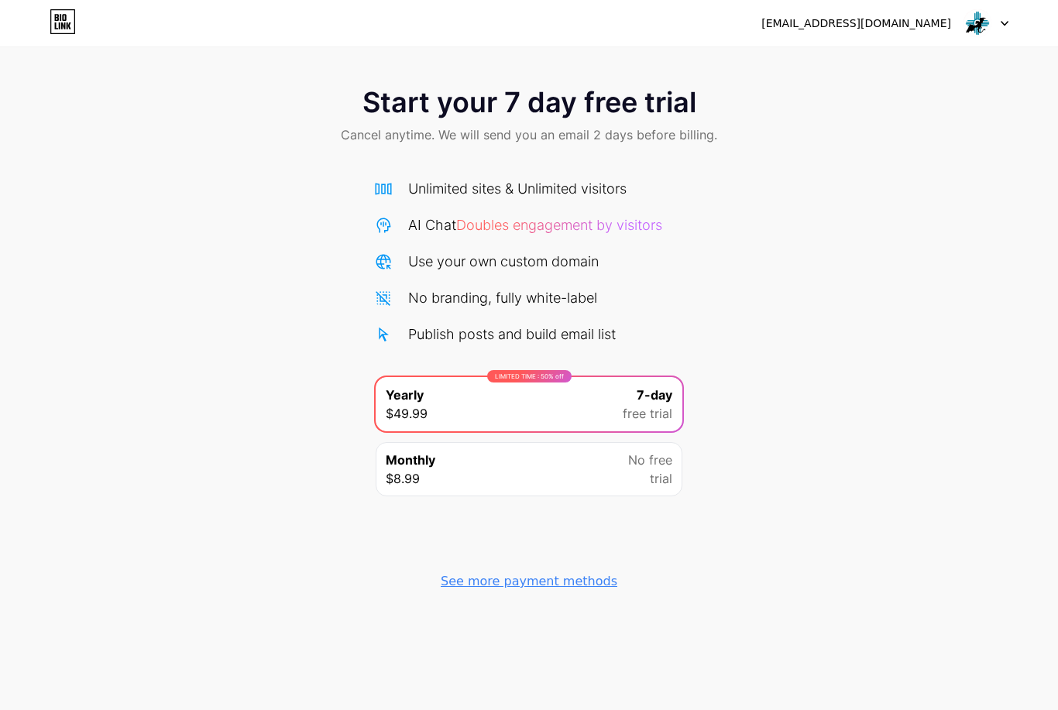
click at [591, 442] on div "Monthly $8.99 No free trial" at bounding box center [529, 469] width 307 height 54
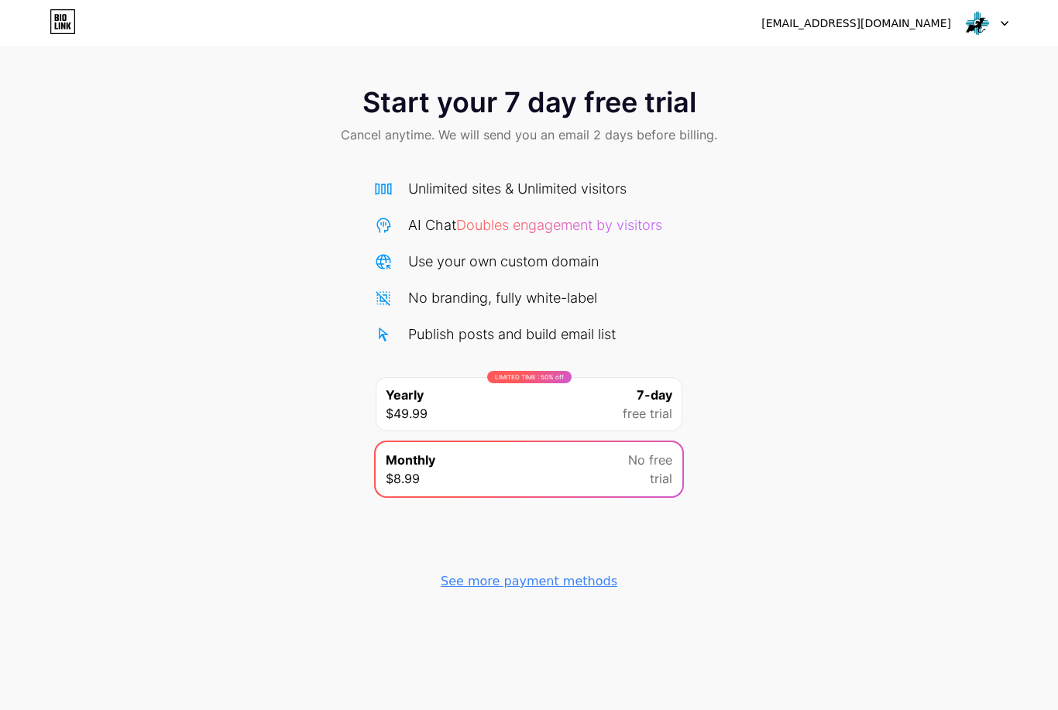
scroll to position [0, 0]
